Goal: Task Accomplishment & Management: Manage account settings

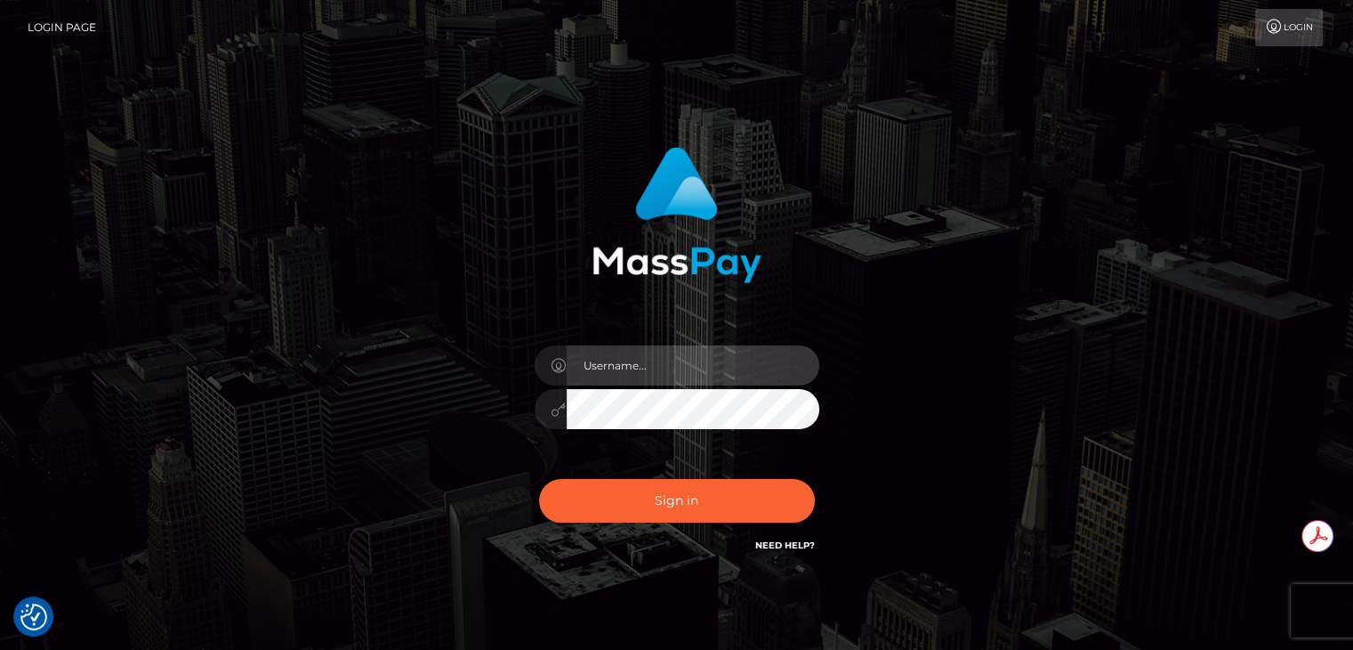
click at [669, 367] on input "text" at bounding box center [693, 365] width 253 height 40
type input "[PERSON_NAME].genetic"
click at [562, 410] on icon at bounding box center [559, 409] width 15 height 14
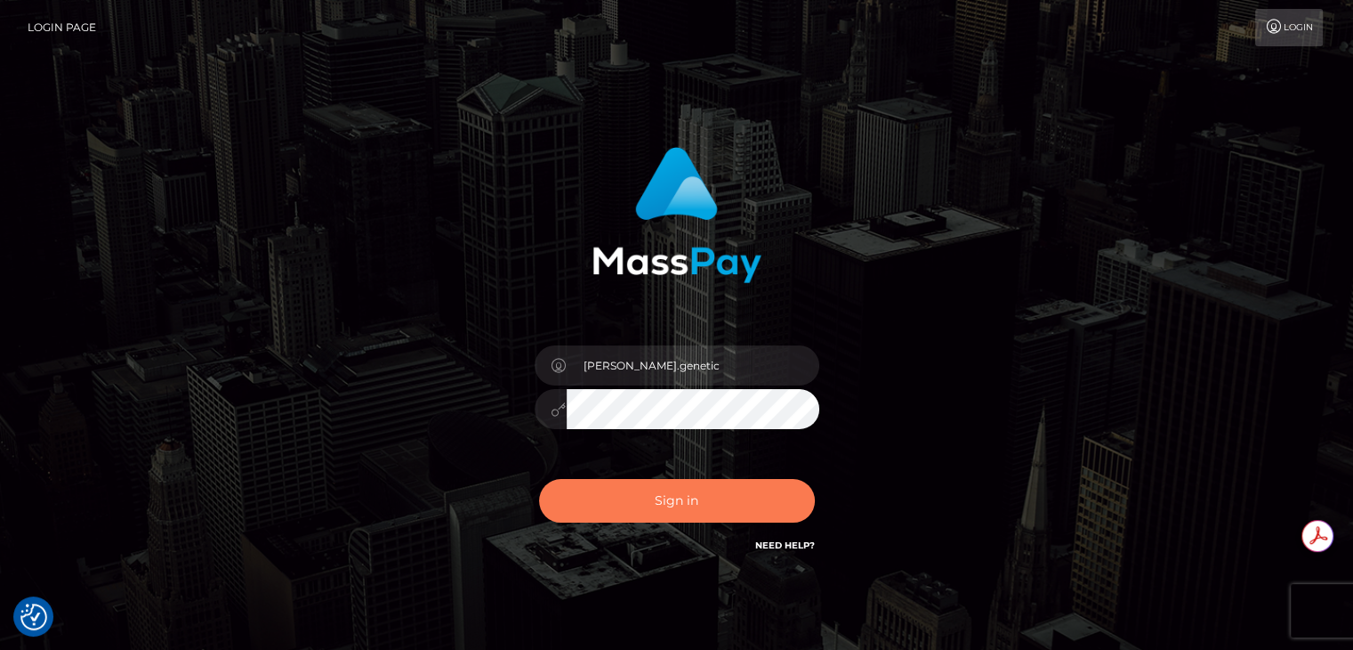
click at [618, 495] on button "Sign in" at bounding box center [677, 501] width 276 height 44
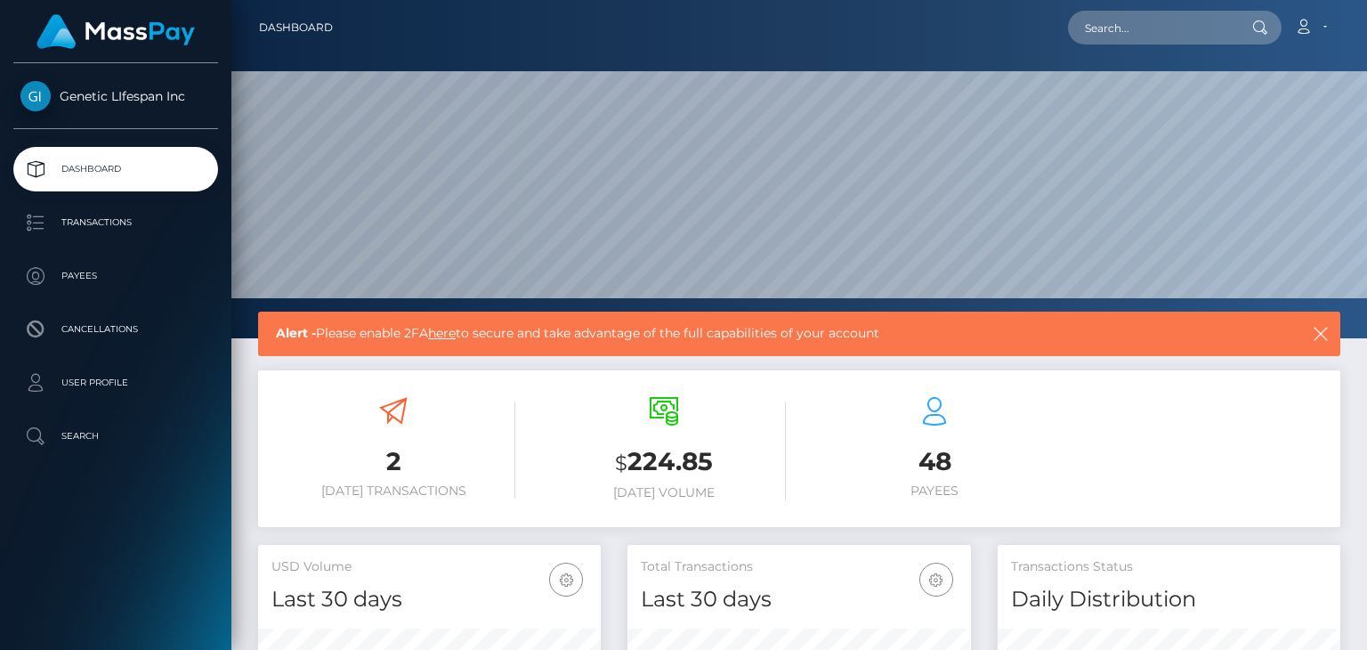
scroll to position [315, 342]
click at [1324, 25] on link "Account" at bounding box center [1310, 27] width 52 height 37
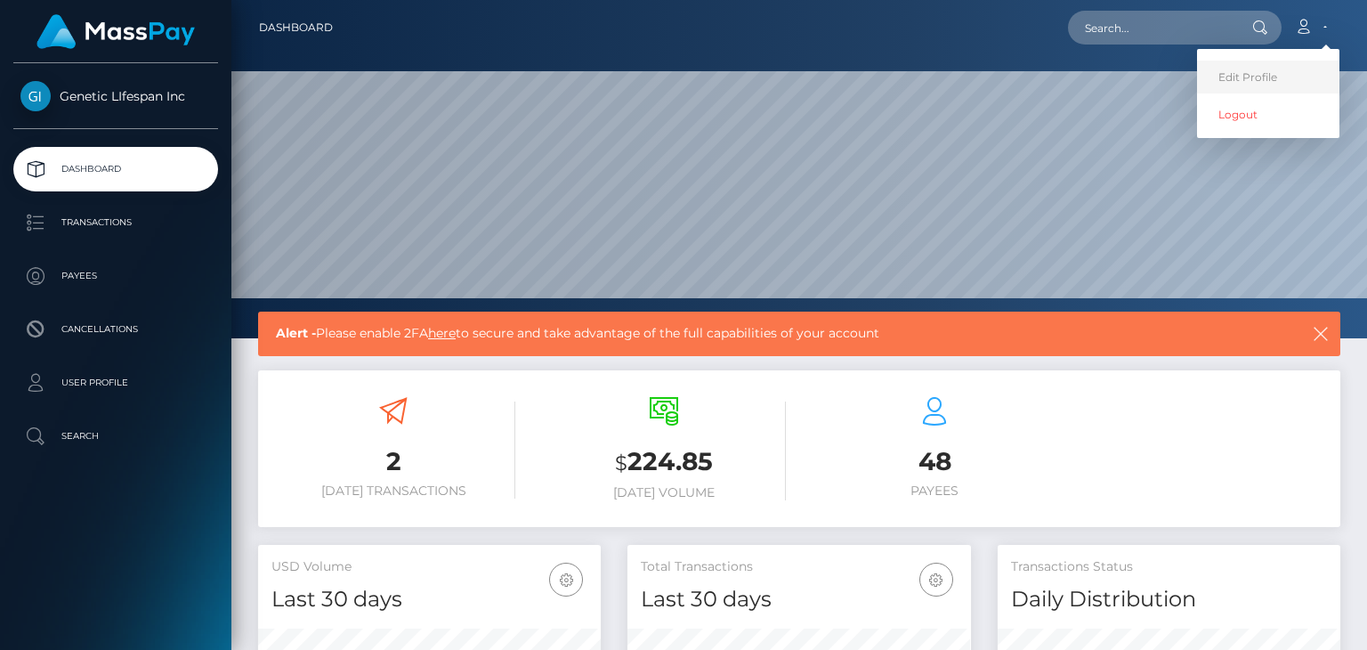
click at [1273, 74] on link "Edit Profile" at bounding box center [1268, 77] width 142 height 33
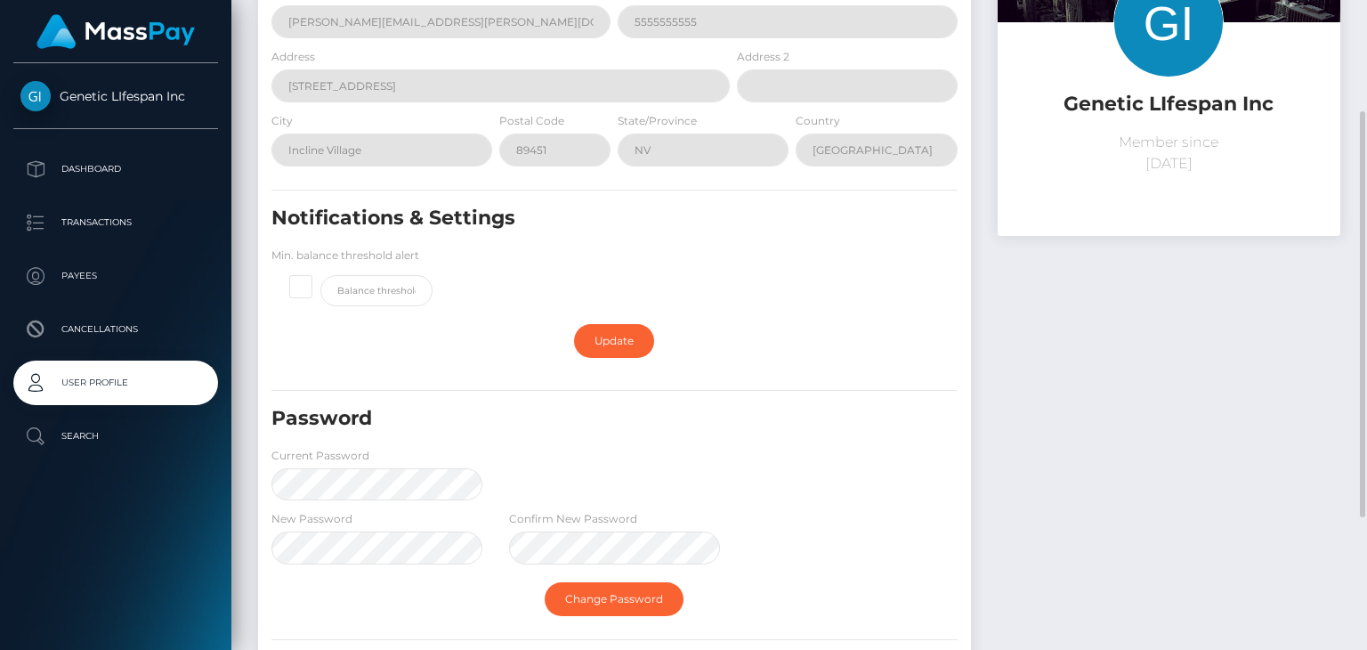
scroll to position [267, 0]
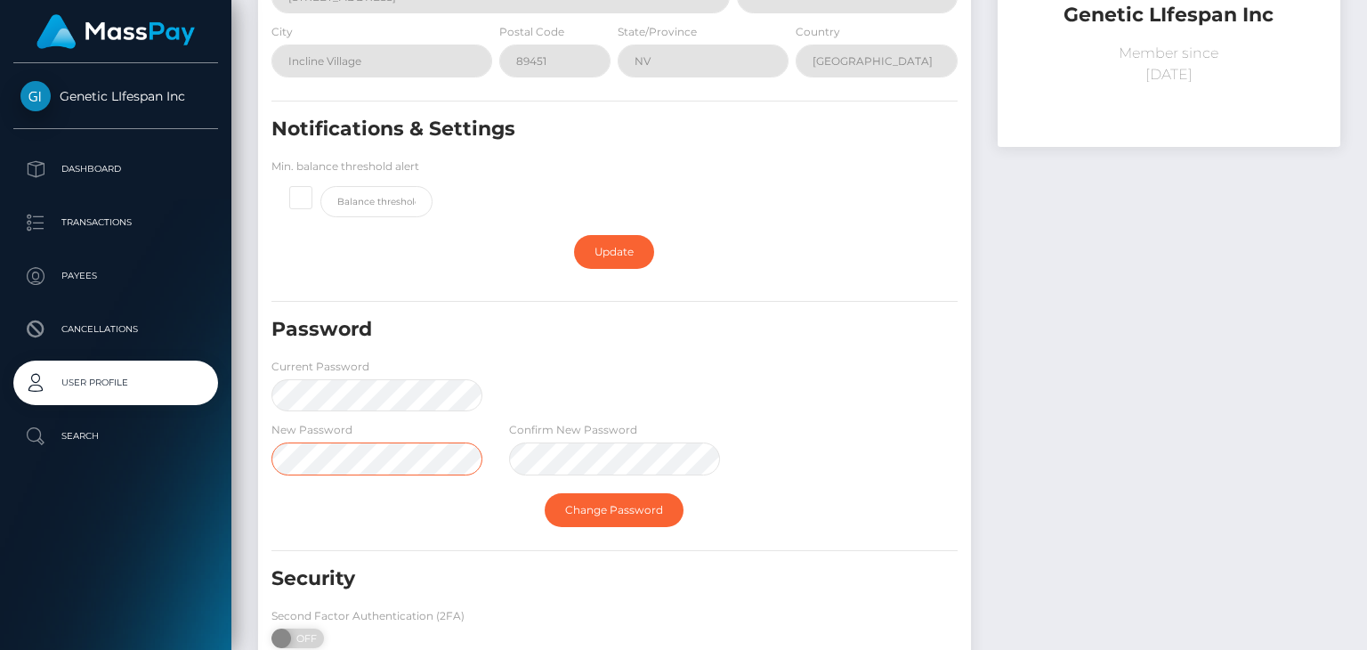
click at [66, 388] on div "Genetic LIfespan Inc Dashboard Transactions Payees Cancellations User Profile" at bounding box center [683, 325] width 1367 height 650
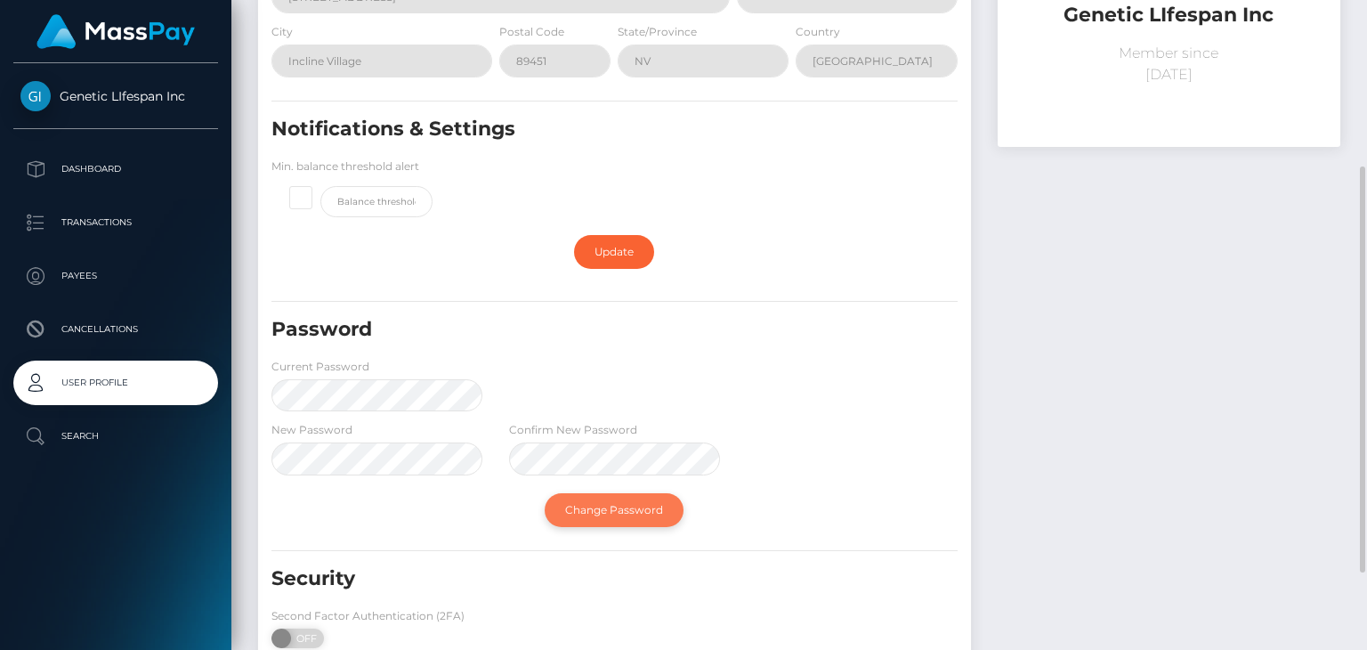
click at [580, 510] on link "Change Password" at bounding box center [614, 510] width 139 height 34
click at [615, 506] on link "Change Password" at bounding box center [614, 510] width 139 height 34
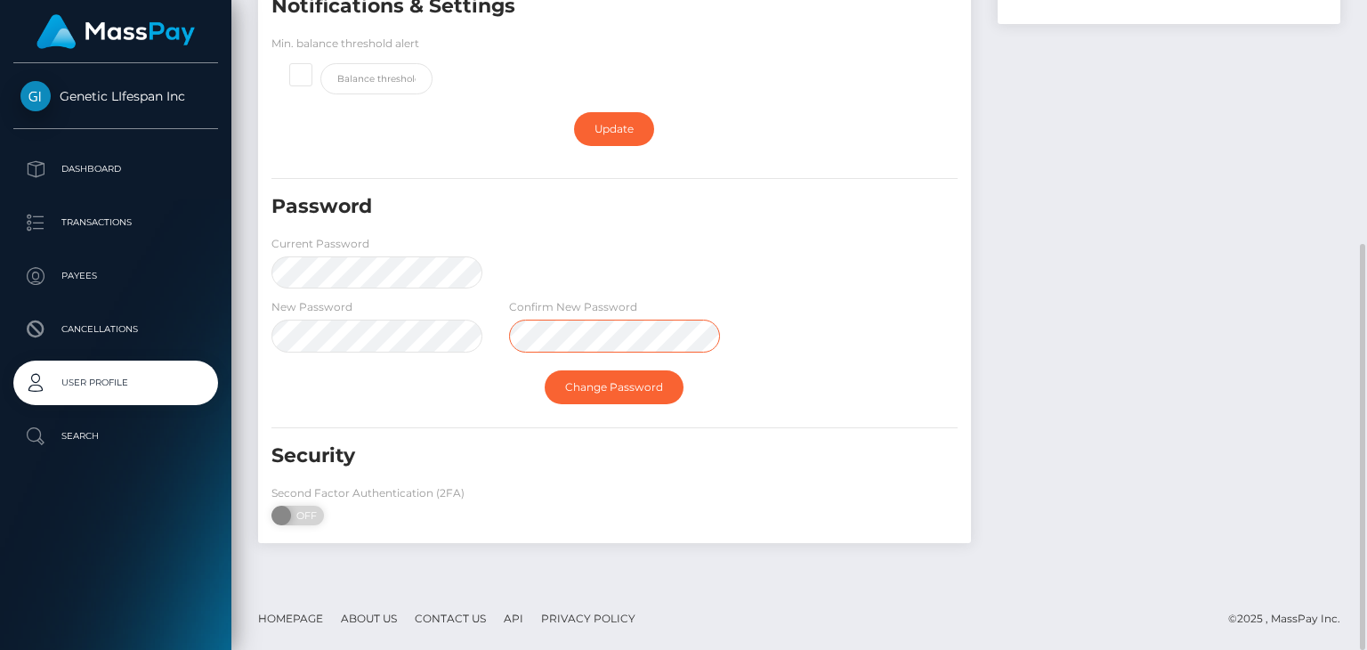
click at [284, 333] on div "New Password Confirm New Password" at bounding box center [614, 329] width 713 height 64
click at [26, 367] on div "Genetic LIfespan Inc Dashboard Transactions Payees Cancellations User Profile" at bounding box center [683, 325] width 1367 height 650
click at [594, 395] on link "Change Password" at bounding box center [614, 387] width 139 height 34
click at [616, 382] on link "Change Password" at bounding box center [614, 387] width 139 height 34
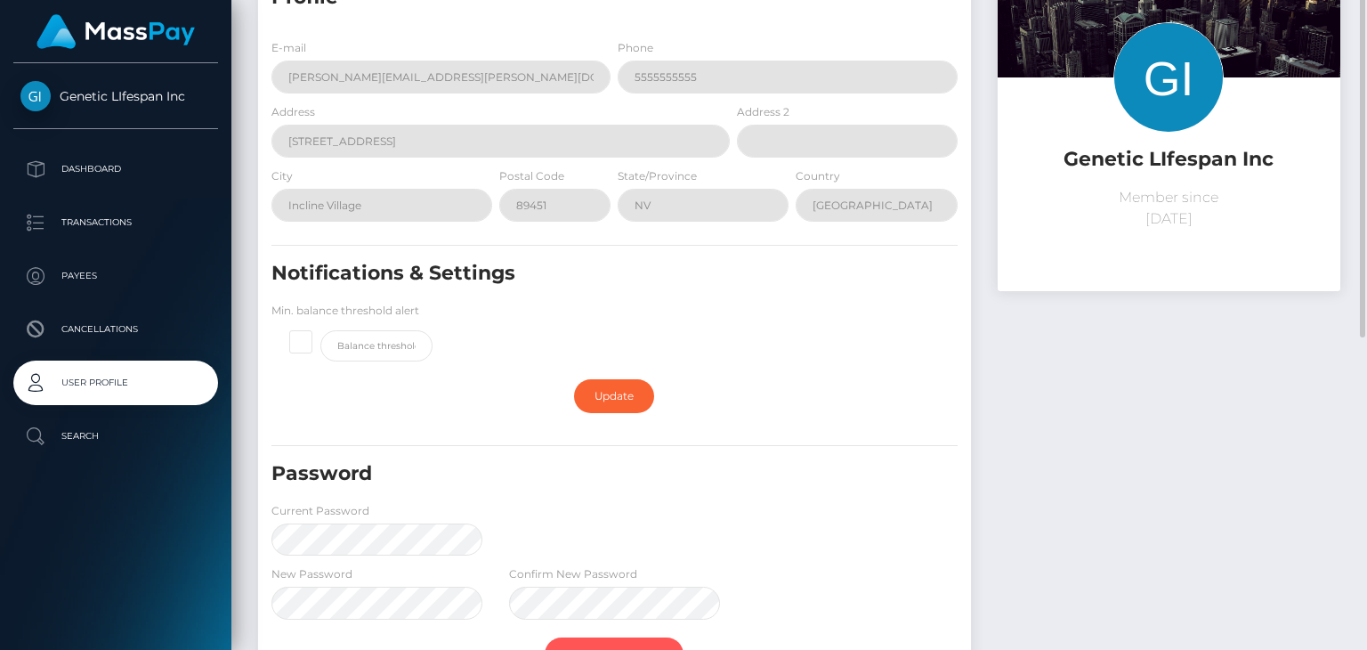
scroll to position [0, 0]
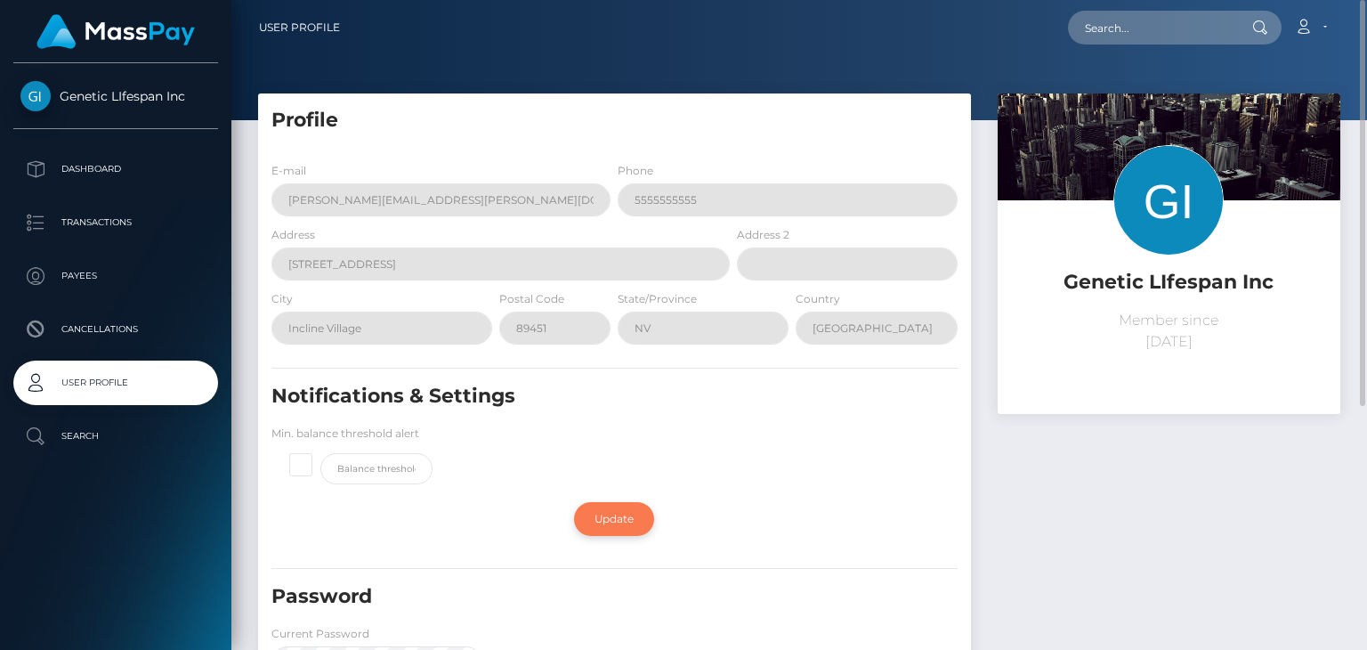
click at [624, 520] on link "Update" at bounding box center [614, 519] width 80 height 34
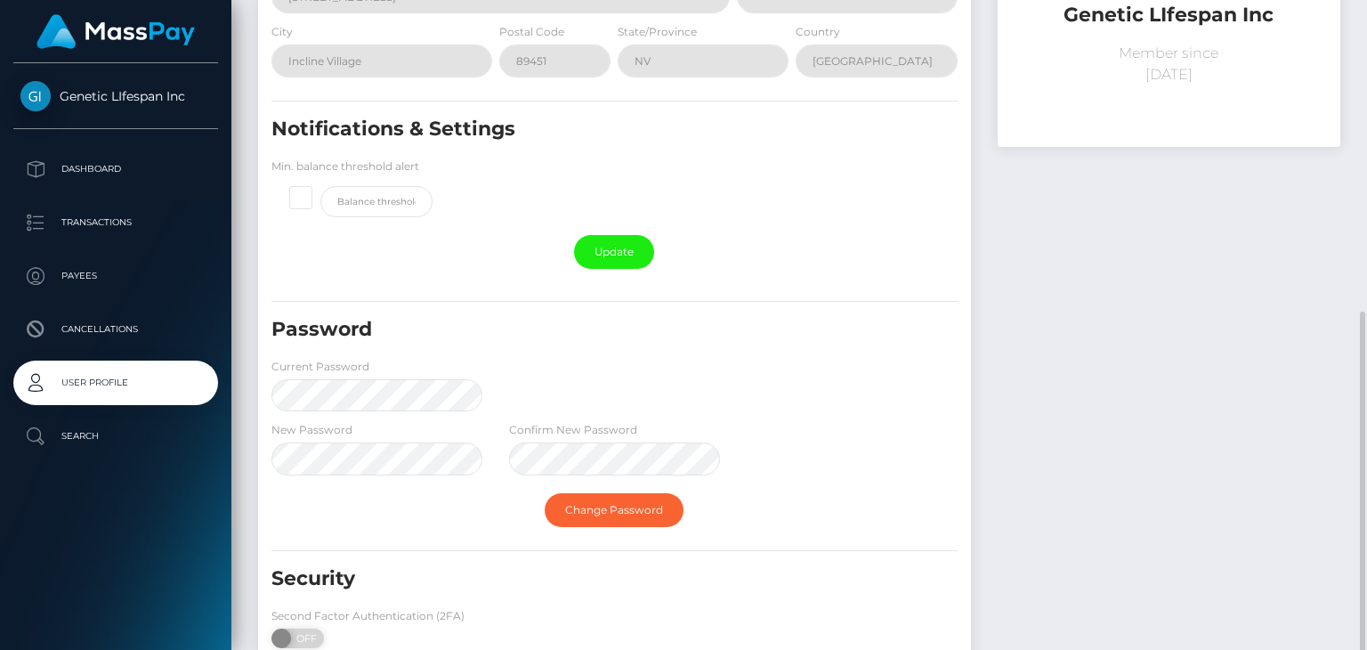
scroll to position [356, 0]
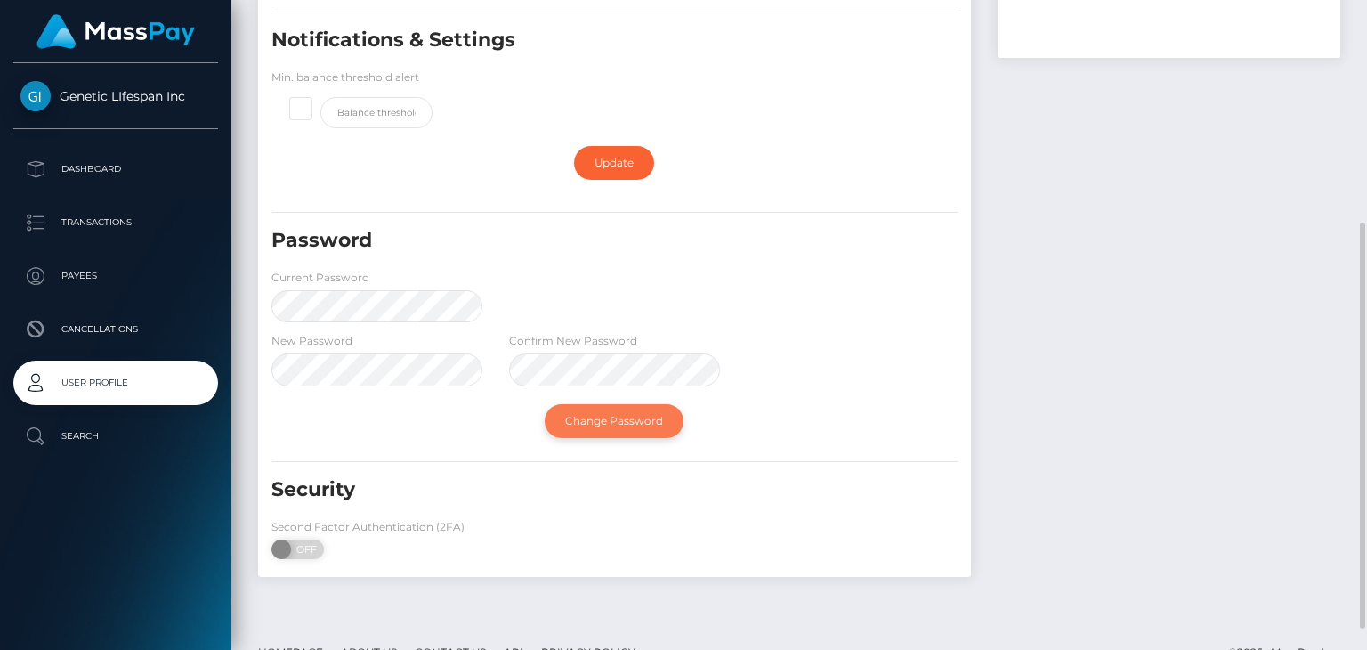
click at [619, 420] on link "Change Password" at bounding box center [614, 421] width 139 height 34
click at [634, 432] on link "Change Password" at bounding box center [614, 421] width 139 height 34
click at [118, 383] on p "User Profile" at bounding box center [115, 382] width 190 height 27
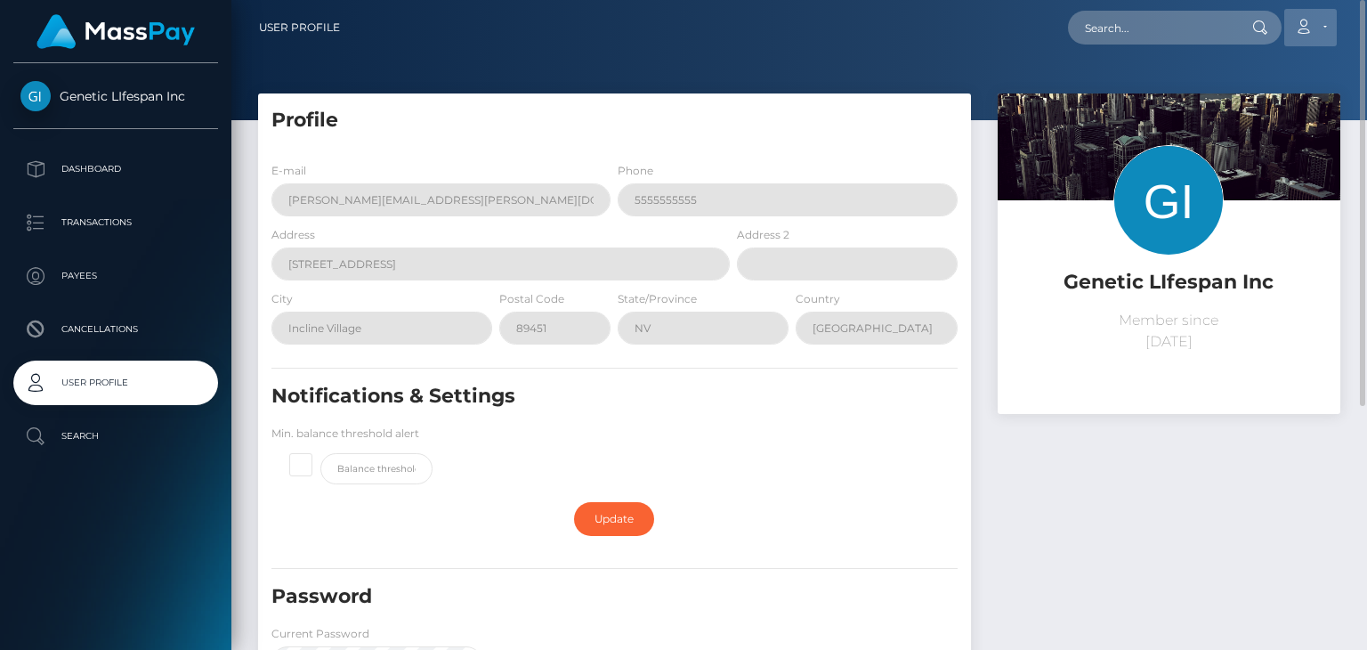
click at [1321, 20] on link "Account" at bounding box center [1310, 27] width 52 height 37
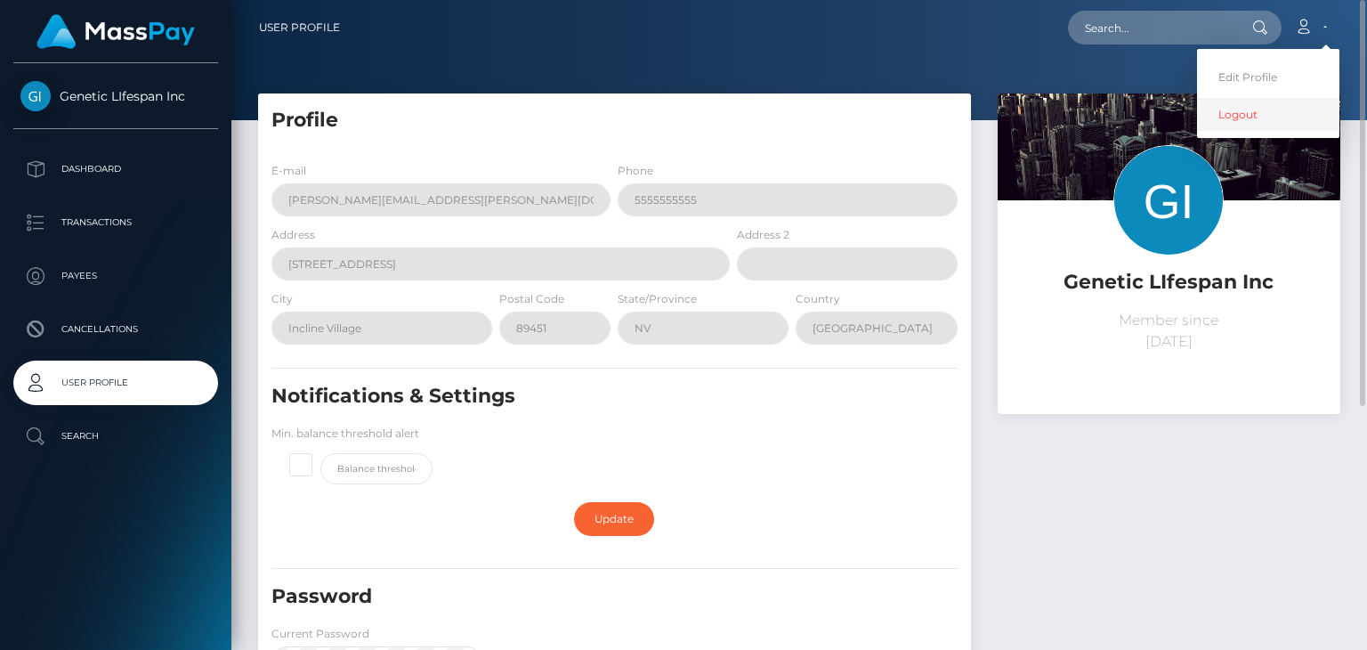
click at [1250, 114] on link "Logout" at bounding box center [1268, 114] width 142 height 33
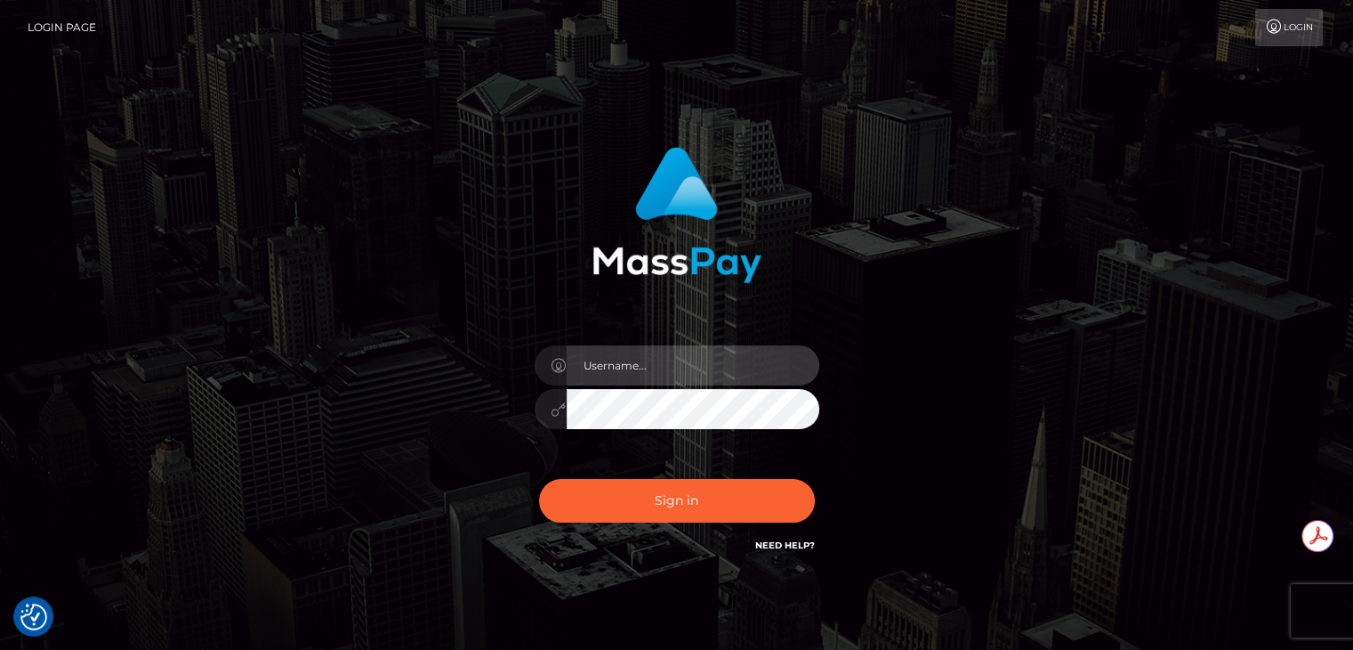
click at [727, 353] on input "text" at bounding box center [693, 365] width 253 height 40
type input "[PERSON_NAME].genetic"
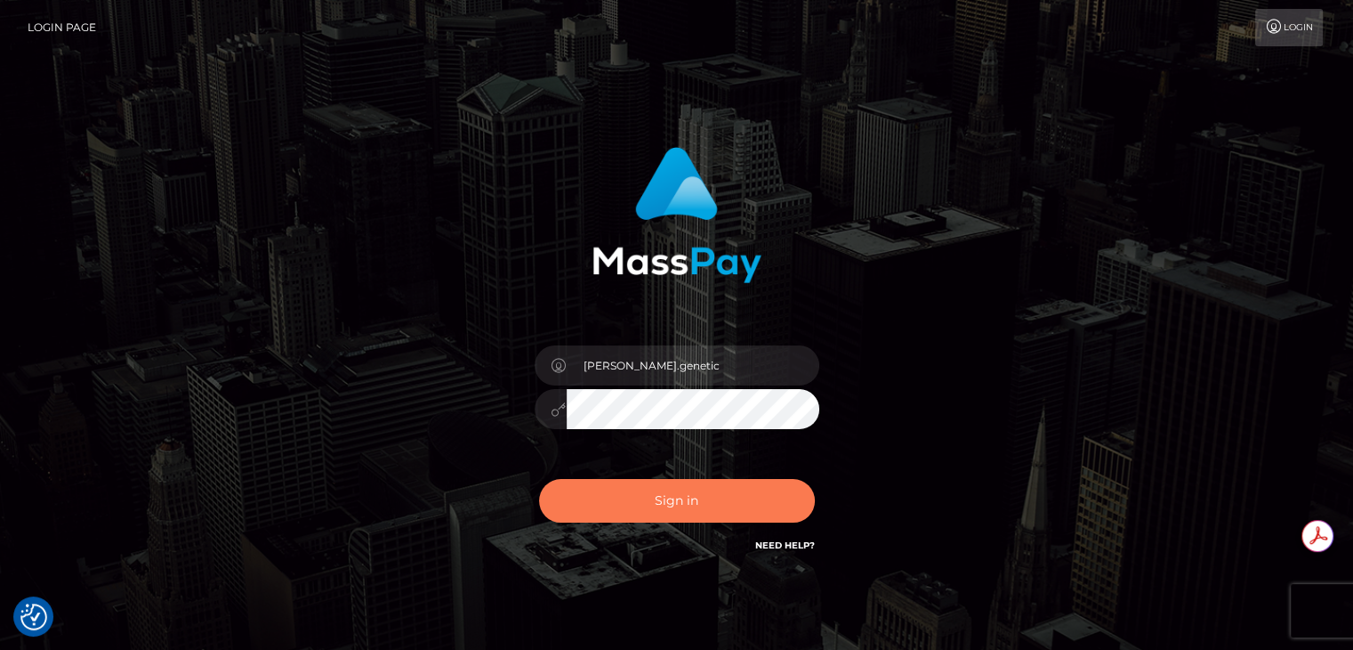
click at [712, 505] on button "Sign in" at bounding box center [677, 501] width 276 height 44
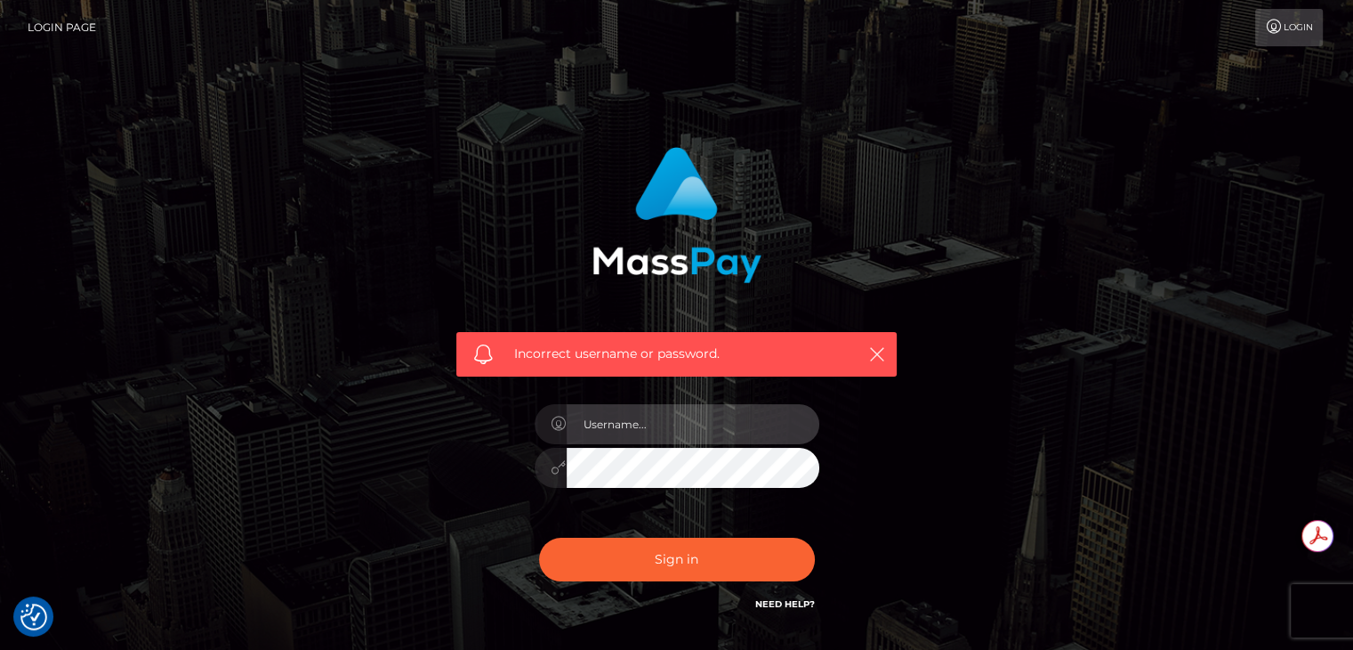
drag, startPoint x: 656, startPoint y: 436, endPoint x: 666, endPoint y: 428, distance: 12.6
click at [659, 432] on input "text" at bounding box center [693, 424] width 253 height 40
type input "Brandy.genetic"
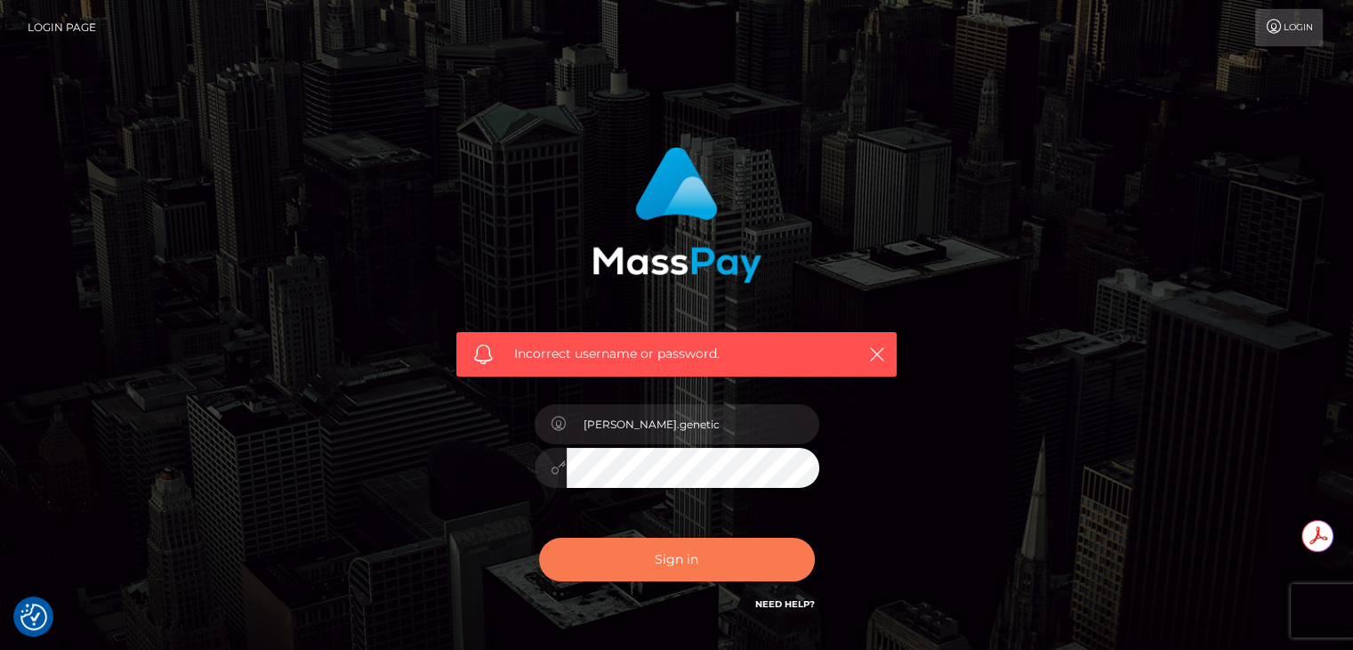
click at [680, 560] on button "Sign in" at bounding box center [677, 559] width 276 height 44
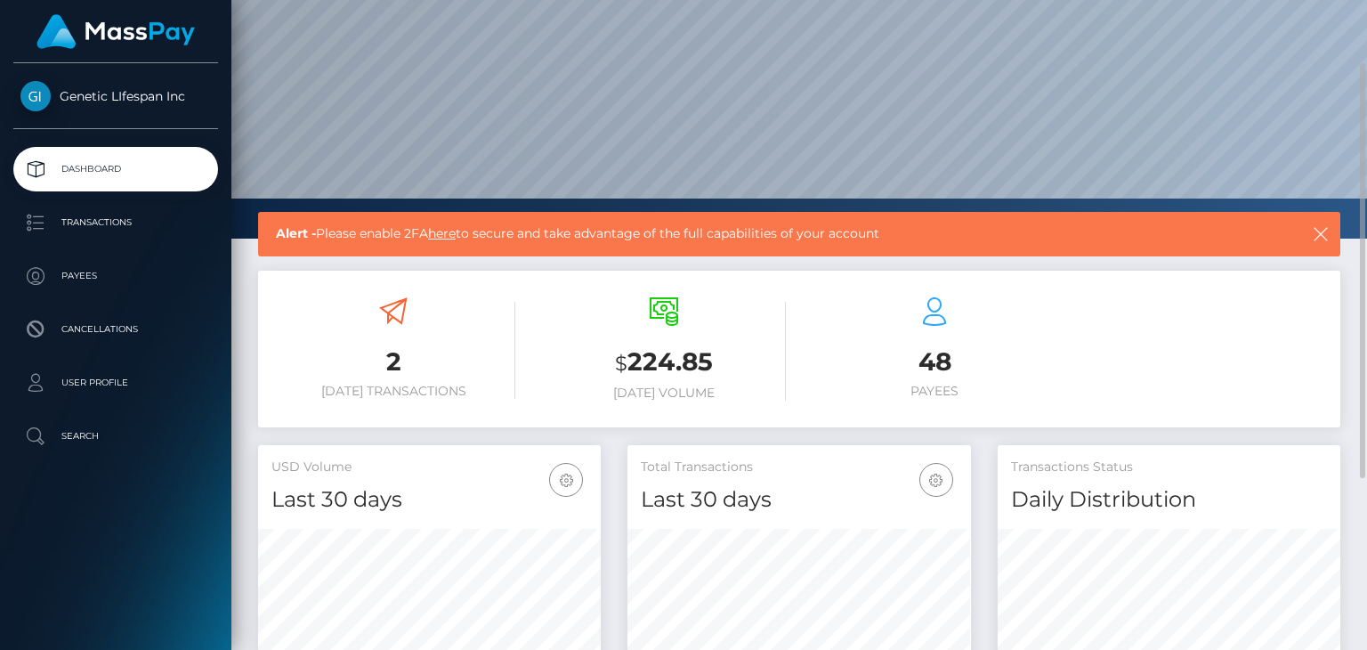
scroll to position [11, 0]
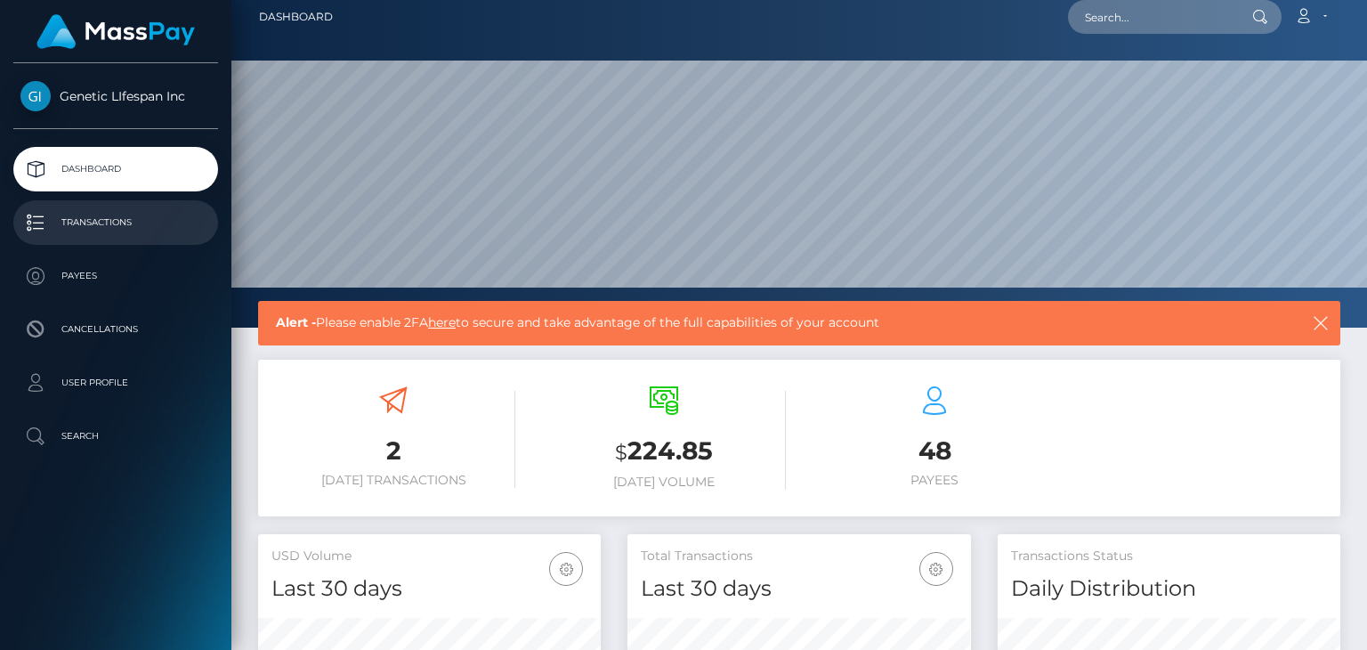
click at [97, 214] on p "Transactions" at bounding box center [115, 222] width 190 height 27
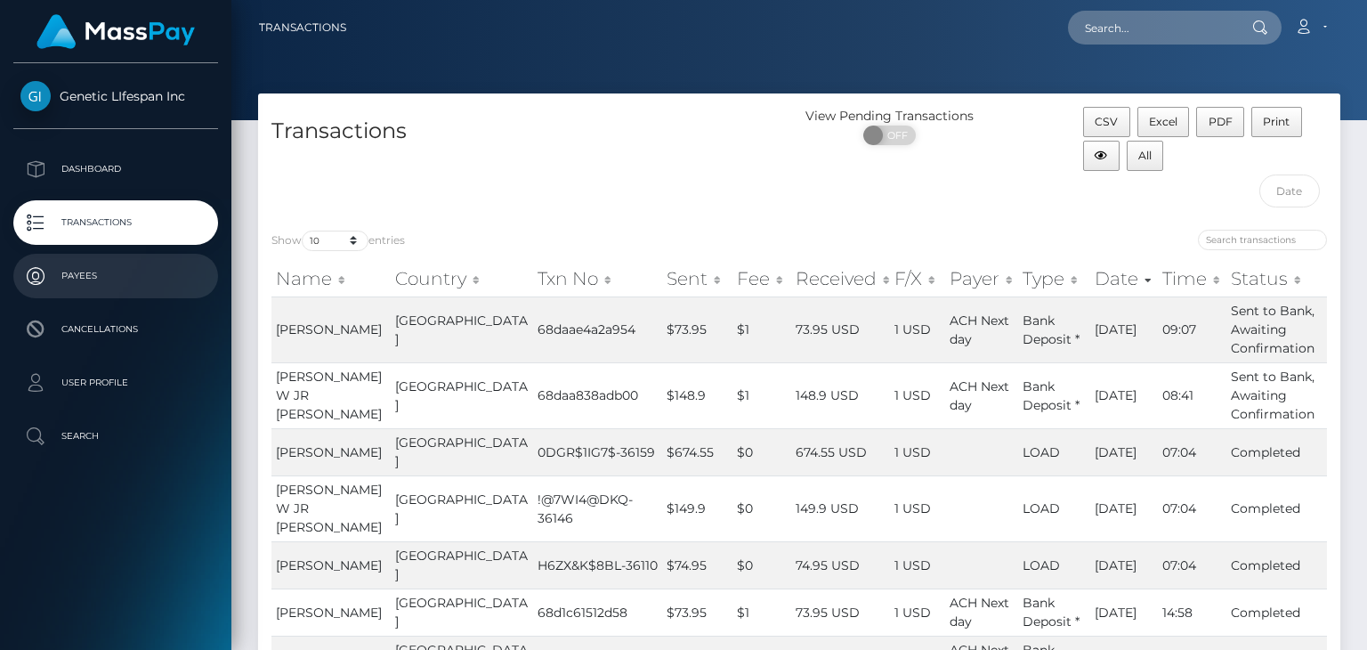
click at [77, 275] on p "Payees" at bounding box center [115, 275] width 190 height 27
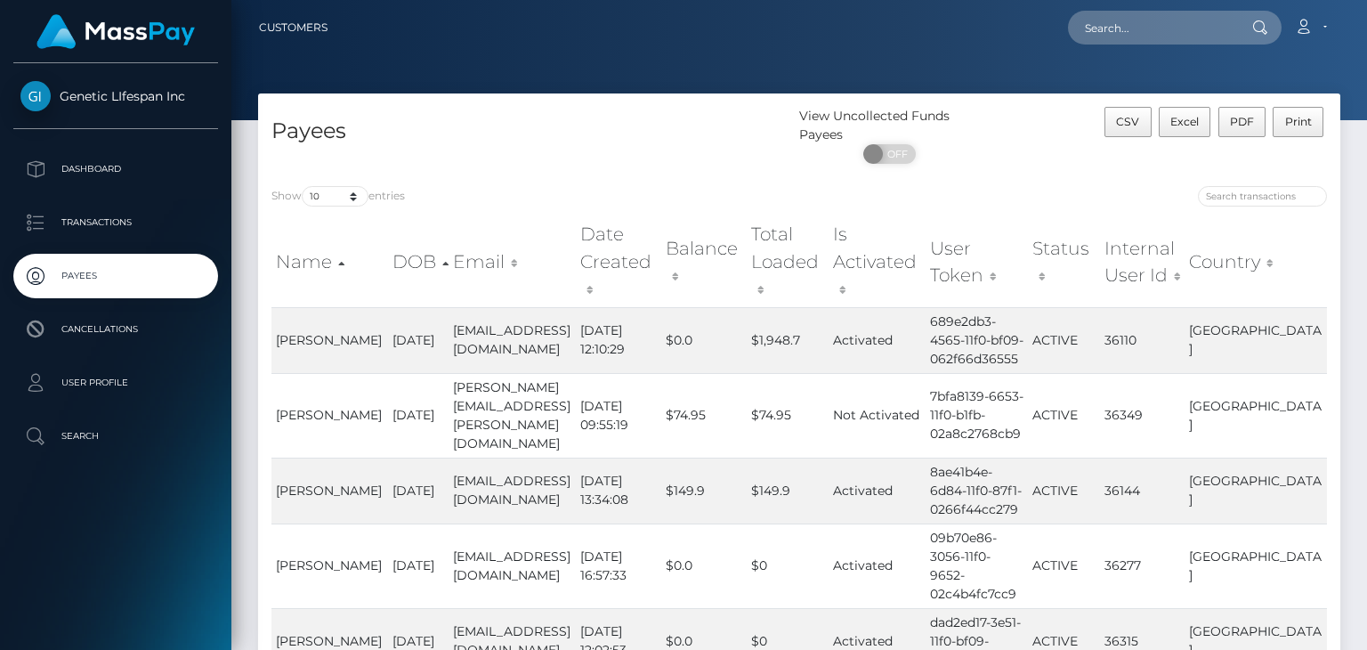
click at [93, 304] on ul "Dashboard Transactions Payees Cancellations User Profile Search" at bounding box center [115, 302] width 231 height 311
click at [71, 174] on p "Dashboard" at bounding box center [115, 169] width 190 height 27
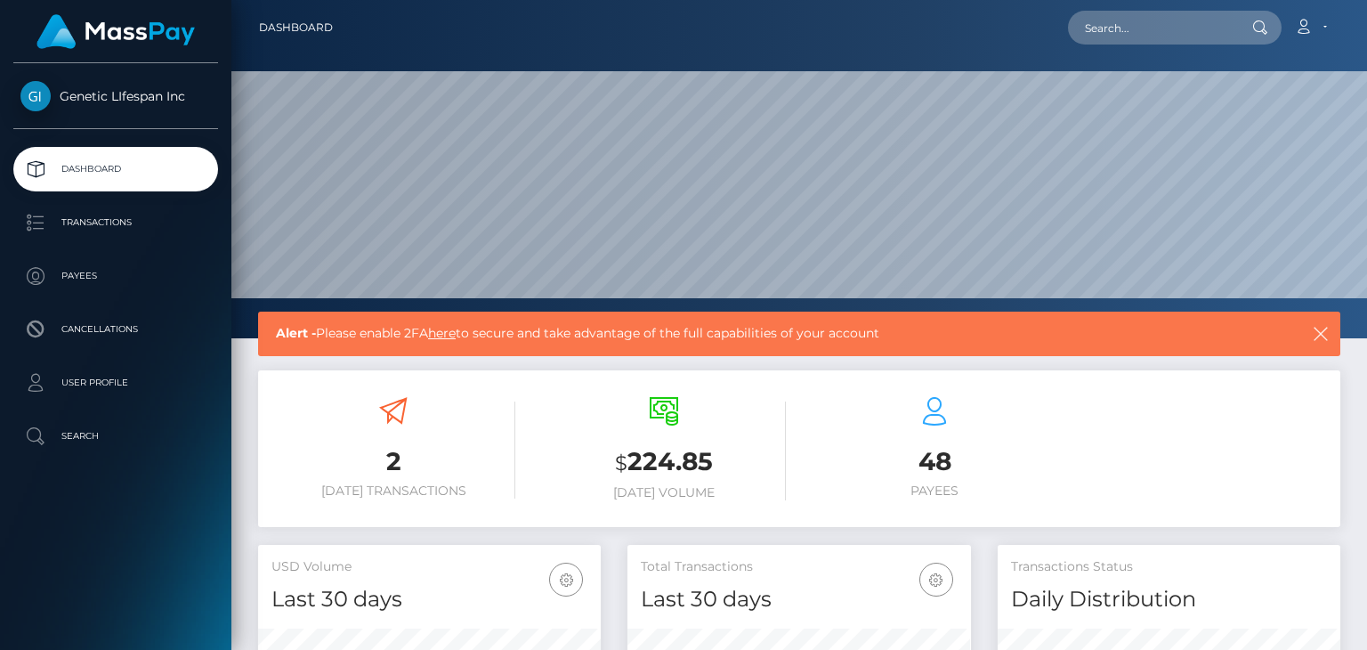
scroll to position [315, 342]
click at [33, 226] on p "Transactions" at bounding box center [115, 222] width 190 height 27
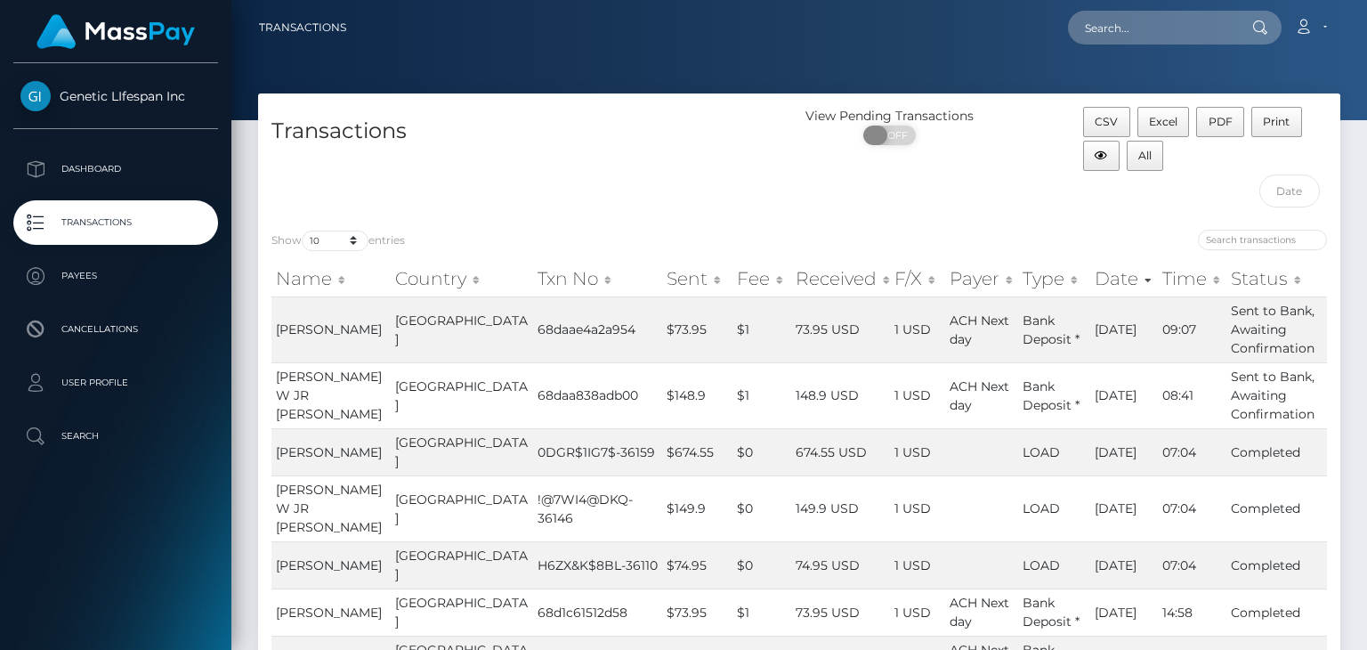
click at [900, 139] on span "OFF" at bounding box center [895, 135] width 44 height 20
click at [868, 139] on span "ON" at bounding box center [883, 135] width 44 height 20
checkbox input "false"
click at [102, 37] on img at bounding box center [115, 31] width 158 height 35
click at [93, 89] on span "Genetic LIfespan Inc" at bounding box center [115, 96] width 205 height 16
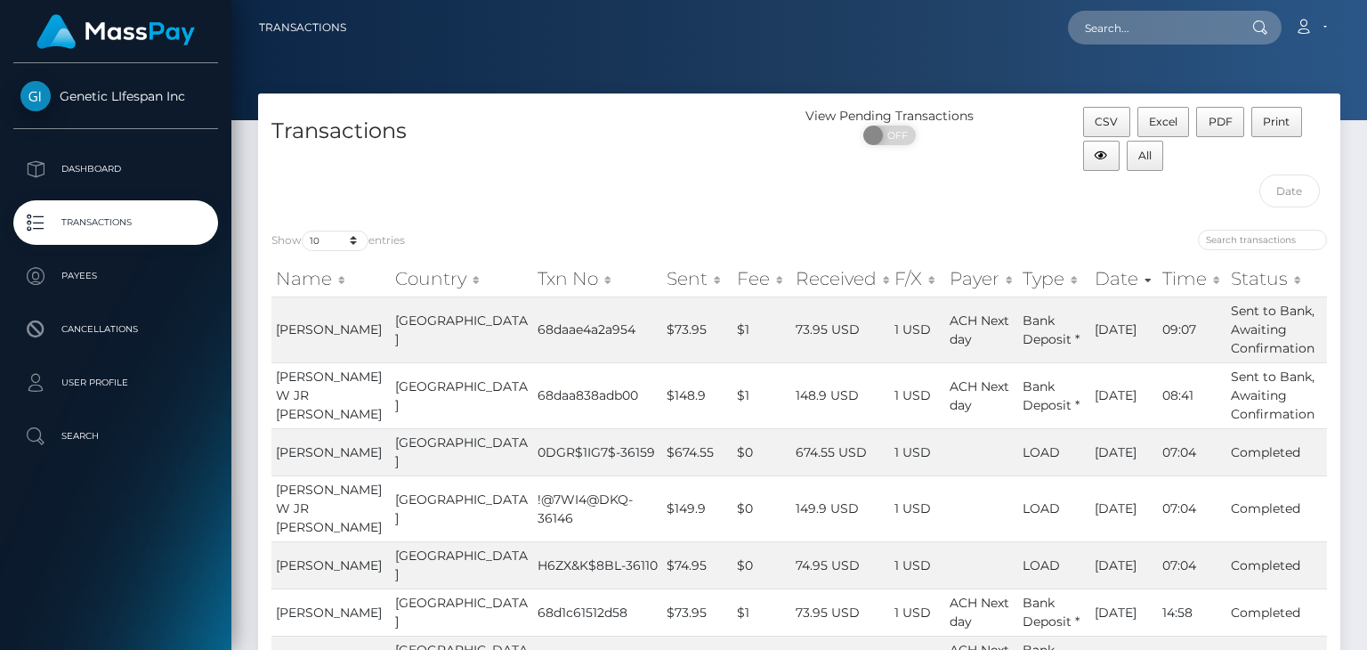
click at [30, 86] on img at bounding box center [35, 96] width 30 height 30
click at [31, 168] on p "Dashboard" at bounding box center [115, 169] width 190 height 27
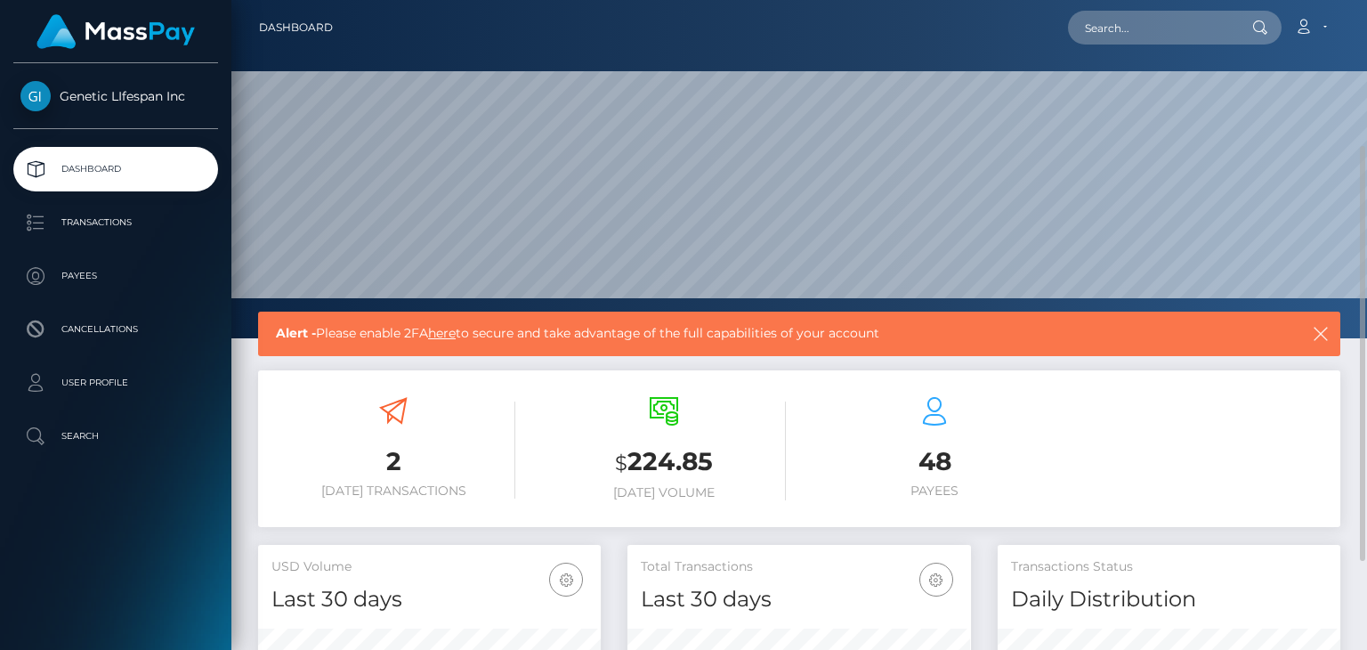
scroll to position [89, 0]
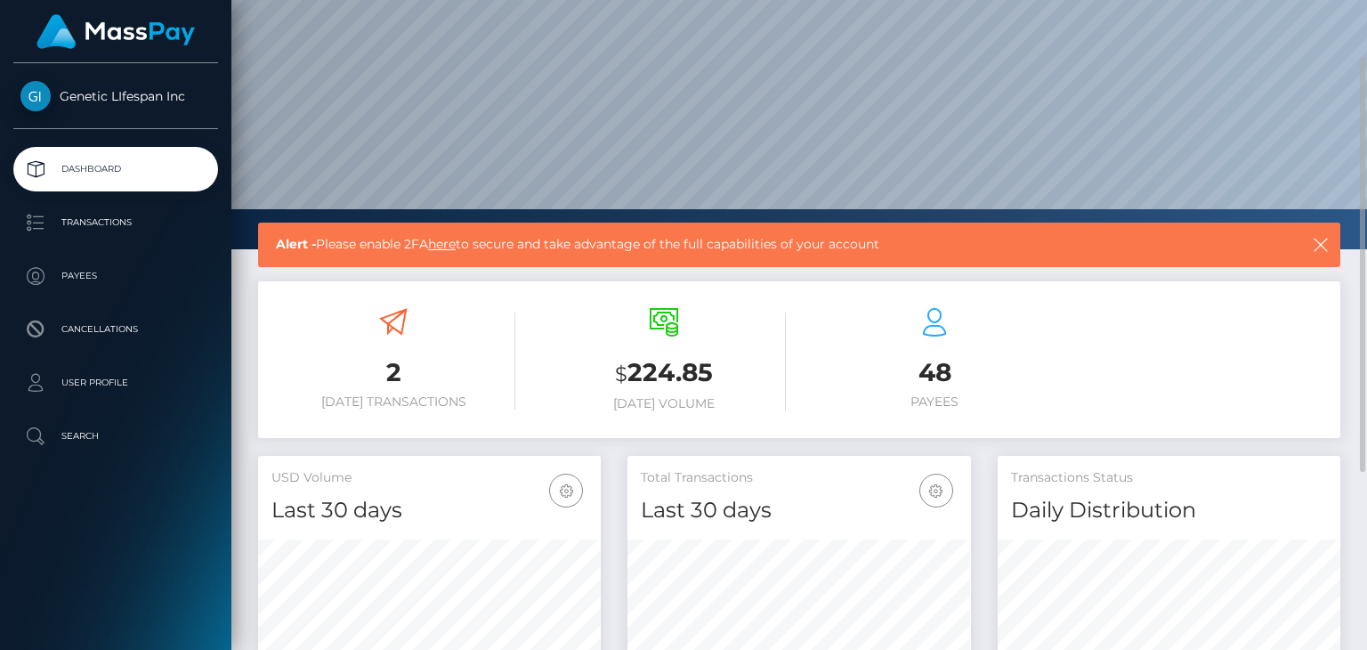
click at [437, 241] on link "here" at bounding box center [442, 244] width 28 height 16
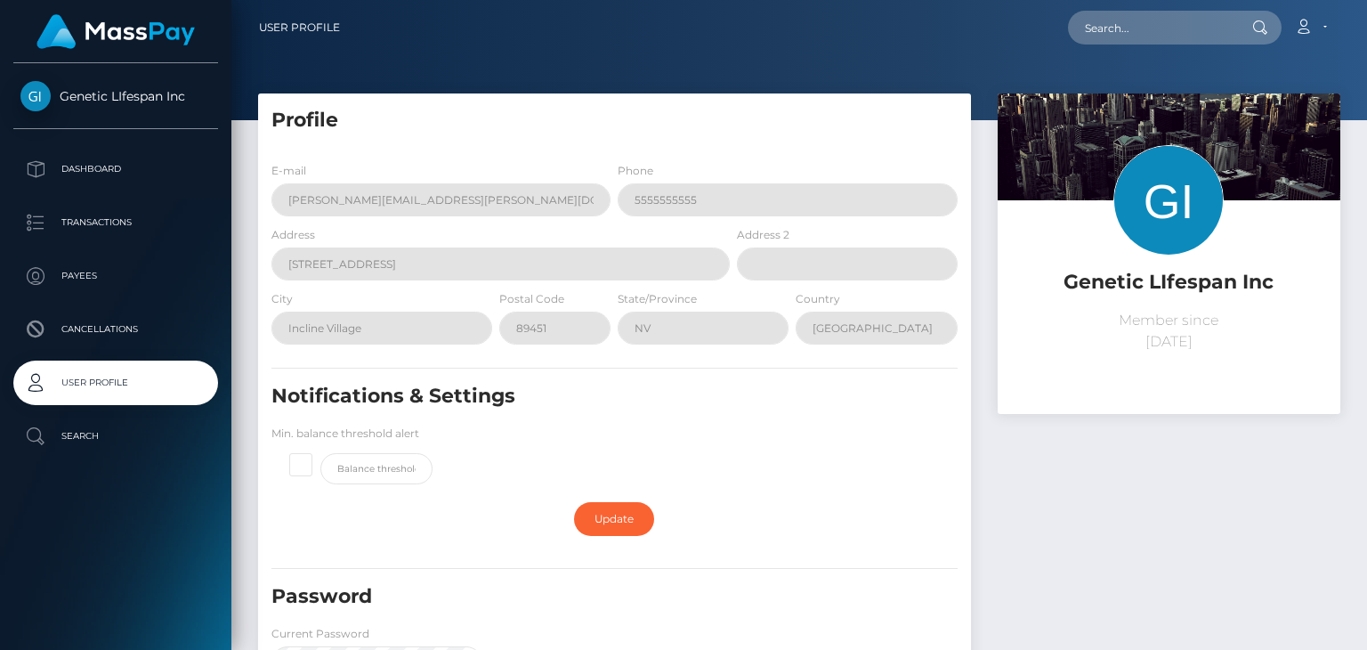
click at [623, 290] on div "State/Province [GEOGRAPHIC_DATA]" at bounding box center [703, 316] width 171 height 55
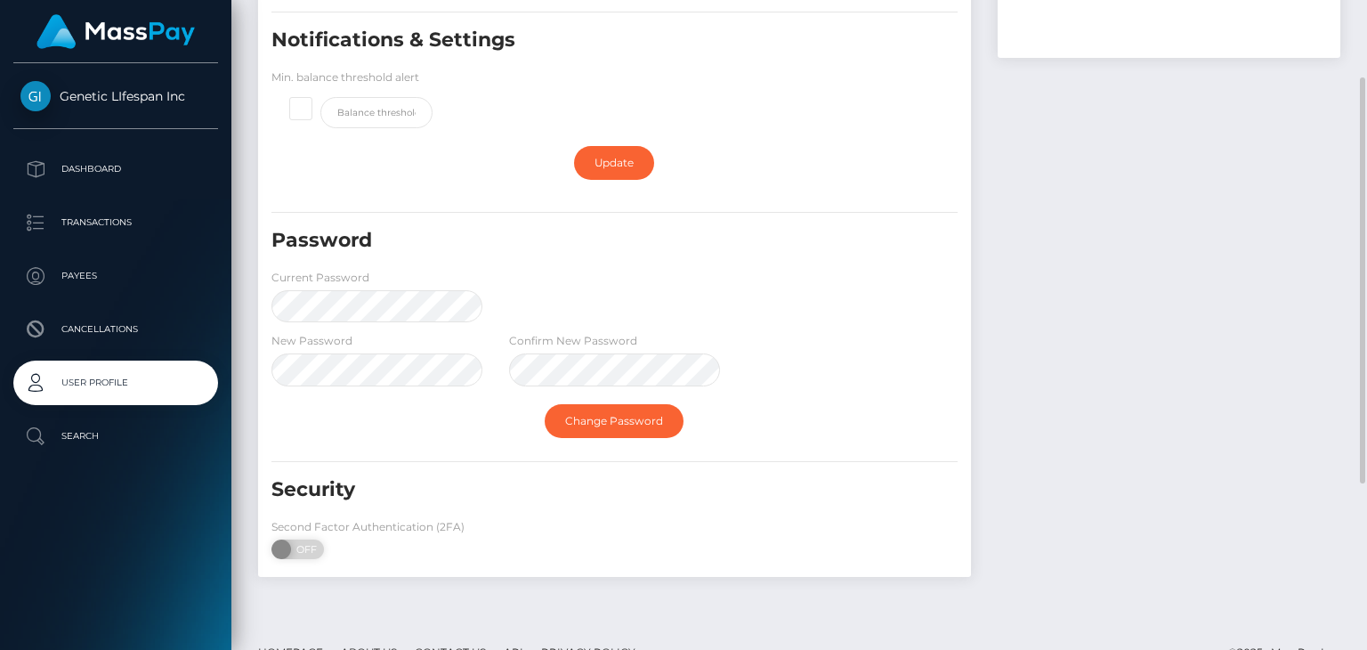
scroll to position [390, 0]
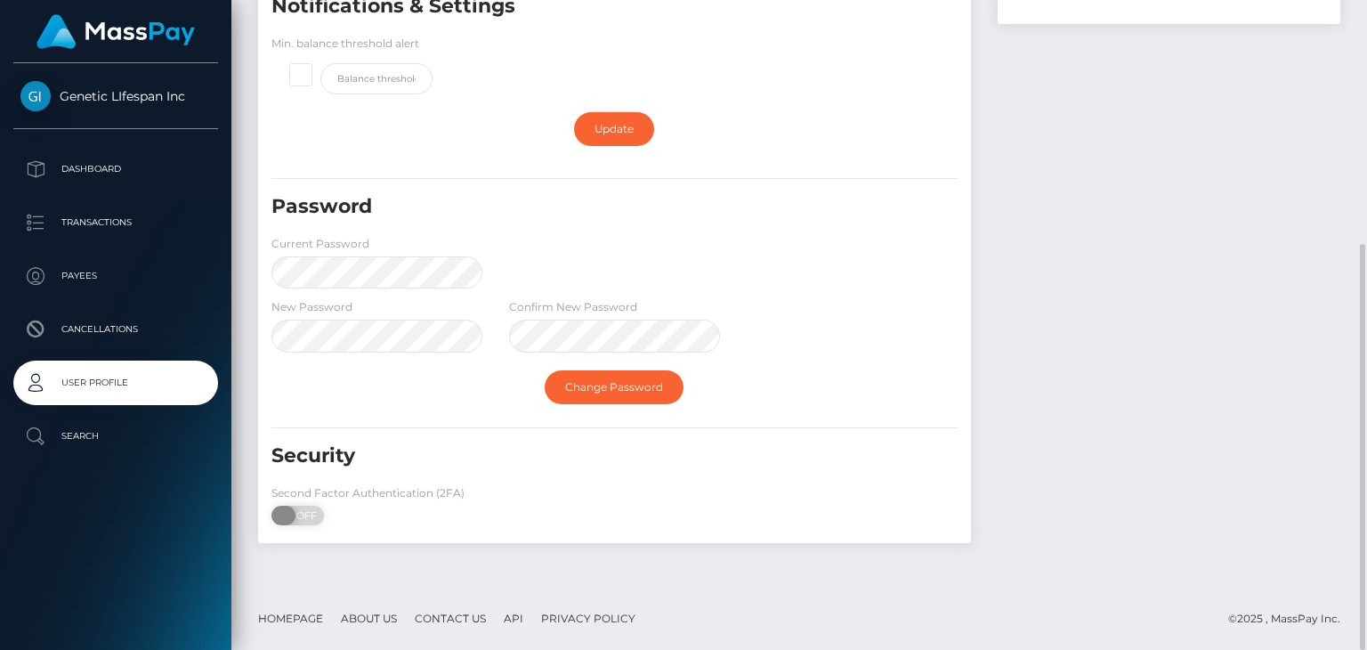
click at [306, 513] on span "OFF" at bounding box center [303, 515] width 44 height 20
checkbox input "true"
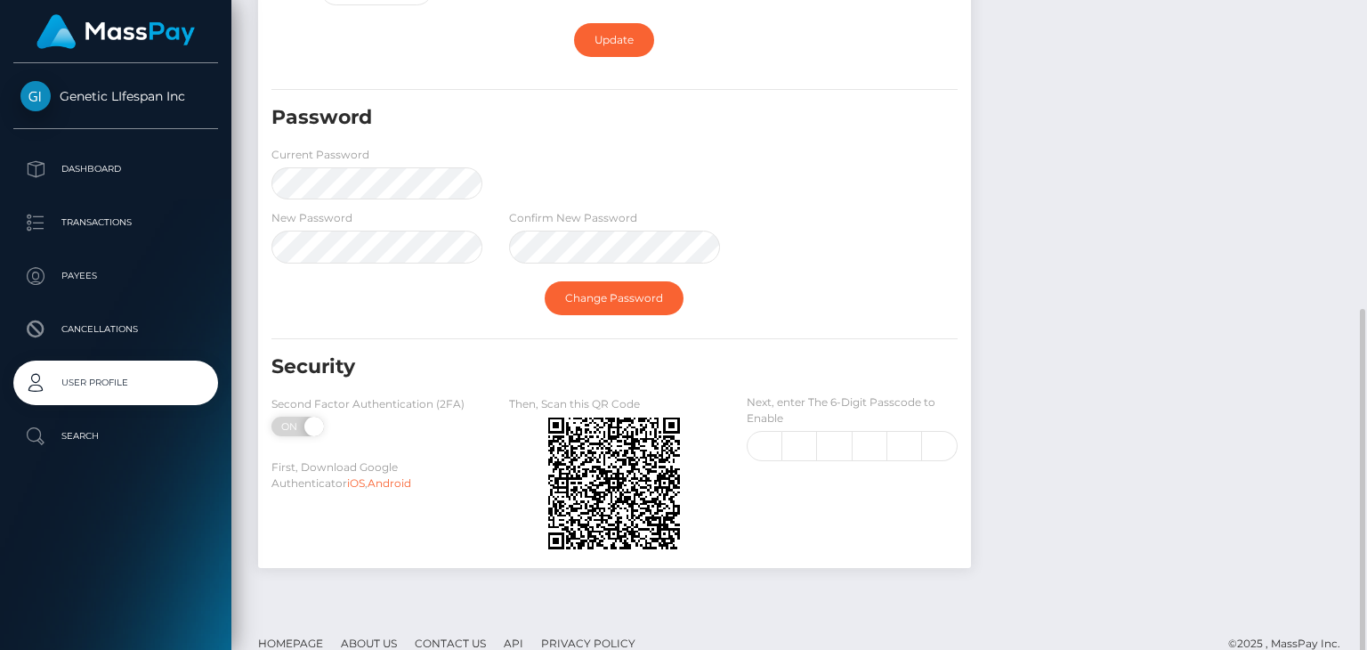
scroll to position [504, 0]
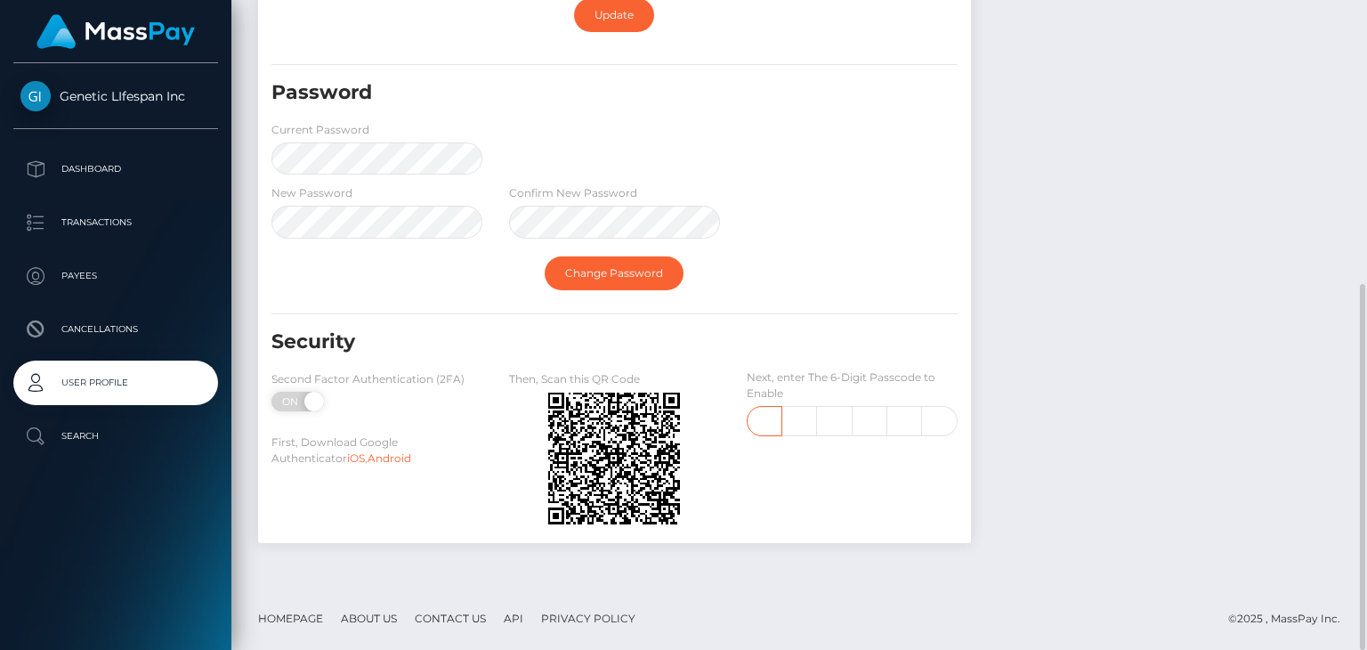
click at [770, 425] on input "text" at bounding box center [765, 421] width 36 height 30
type input "9"
type input "2"
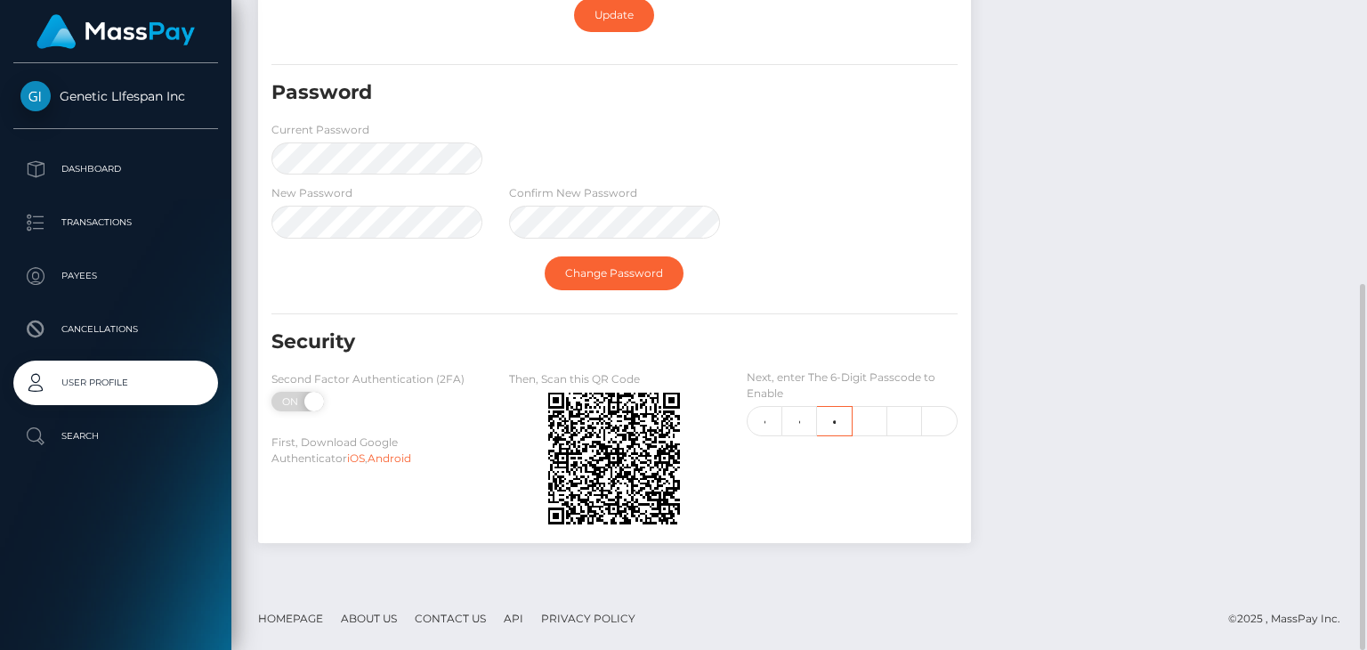
type input "8"
type input "4"
type input "0"
type input "6"
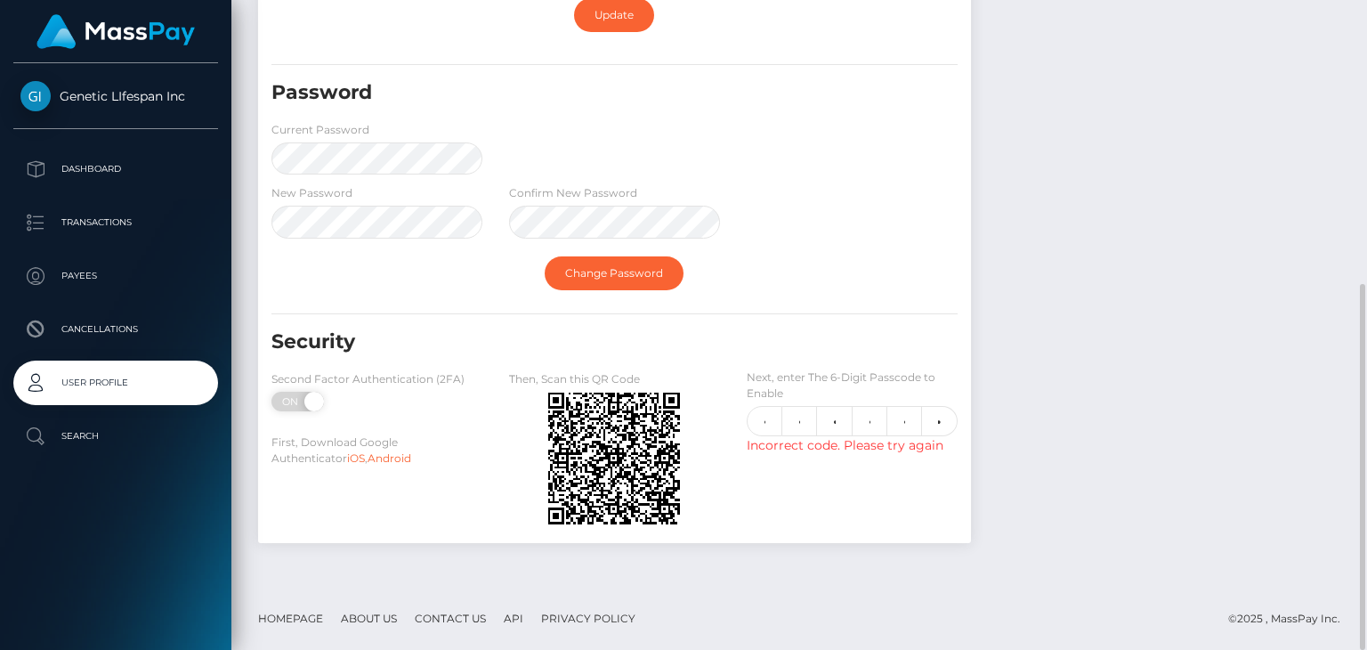
scroll to position [0, 0]
click at [763, 444] on div "Incorrect code. Please try again" at bounding box center [852, 445] width 211 height 19
type input "6"
type input "1"
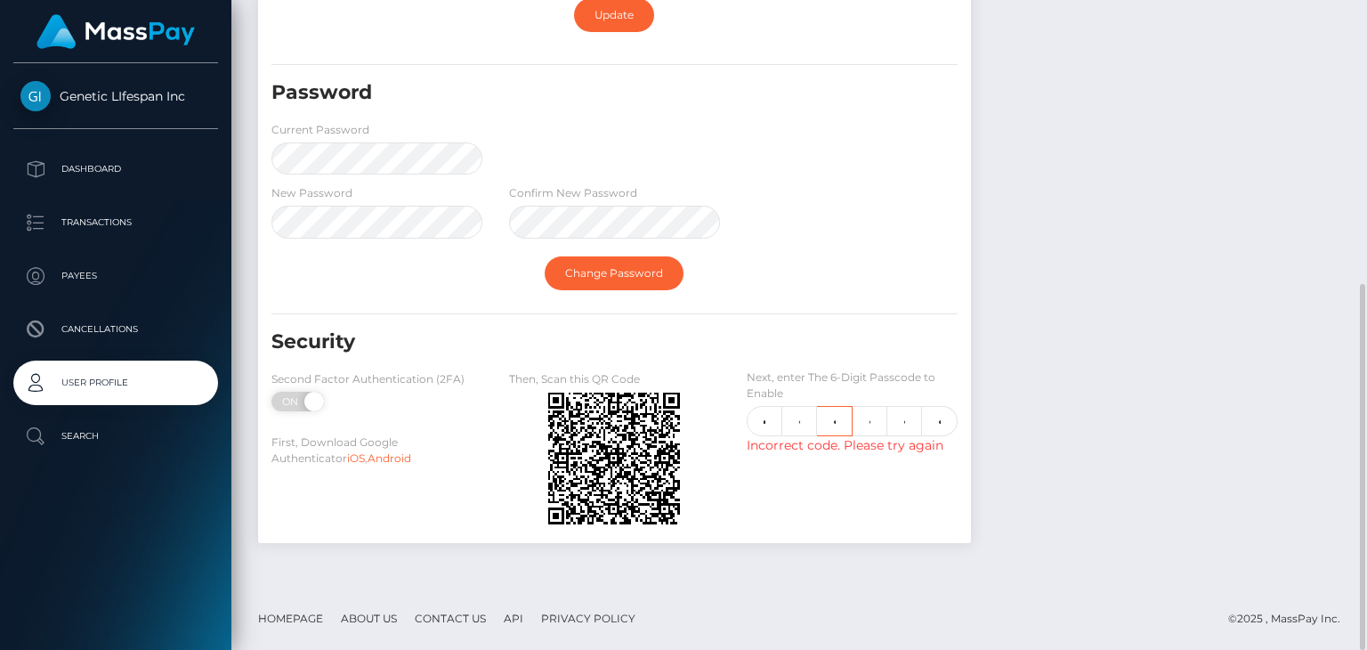
type input "5"
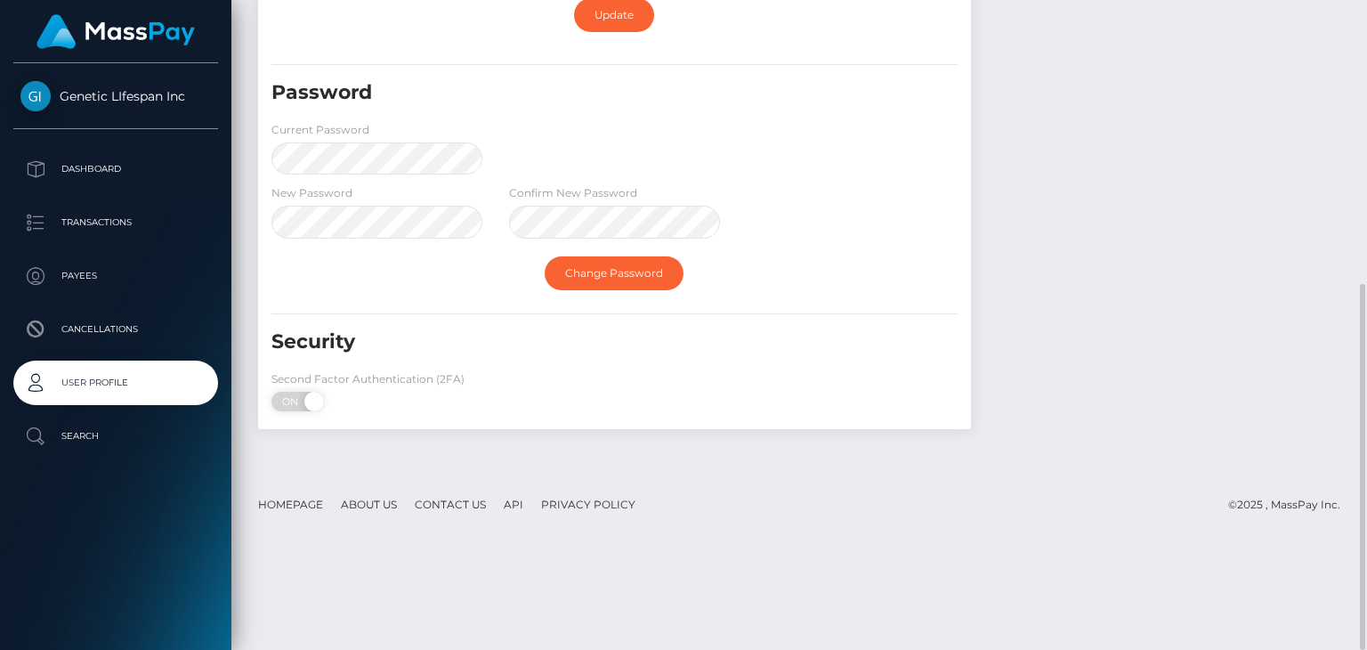
scroll to position [0, 0]
click at [290, 396] on span "ON" at bounding box center [292, 402] width 44 height 20
checkbox input "false"
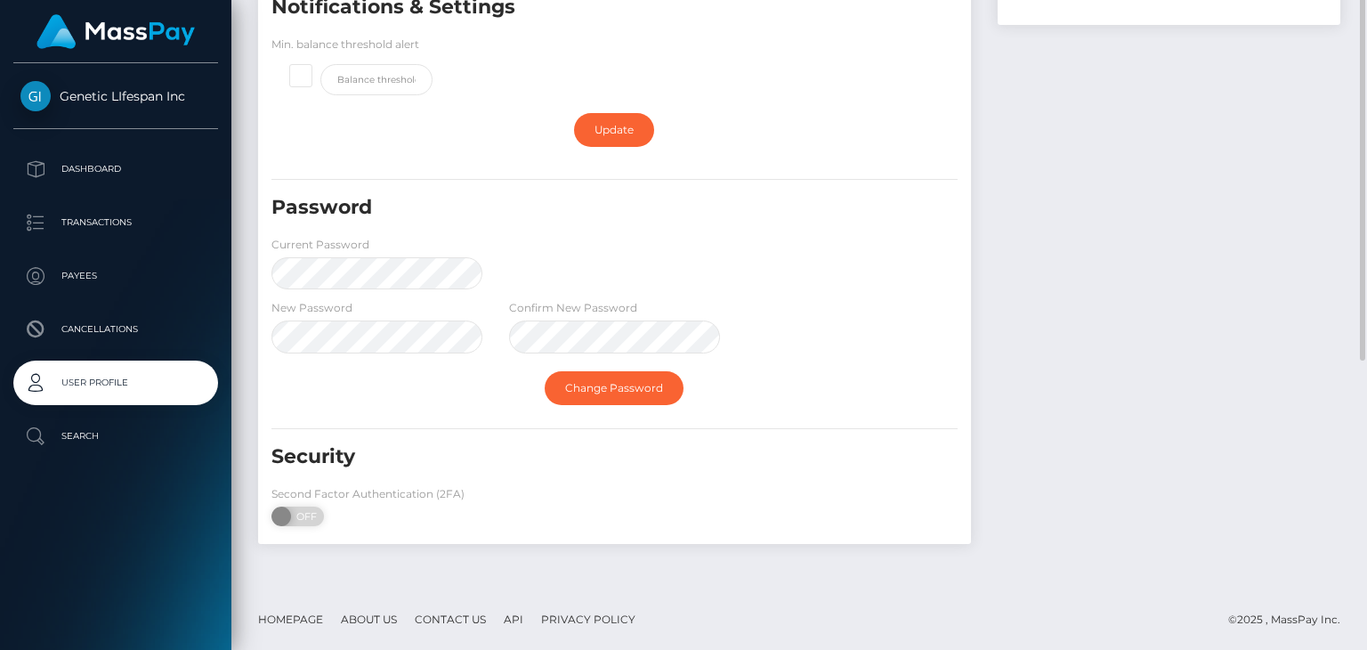
scroll to position [123, 0]
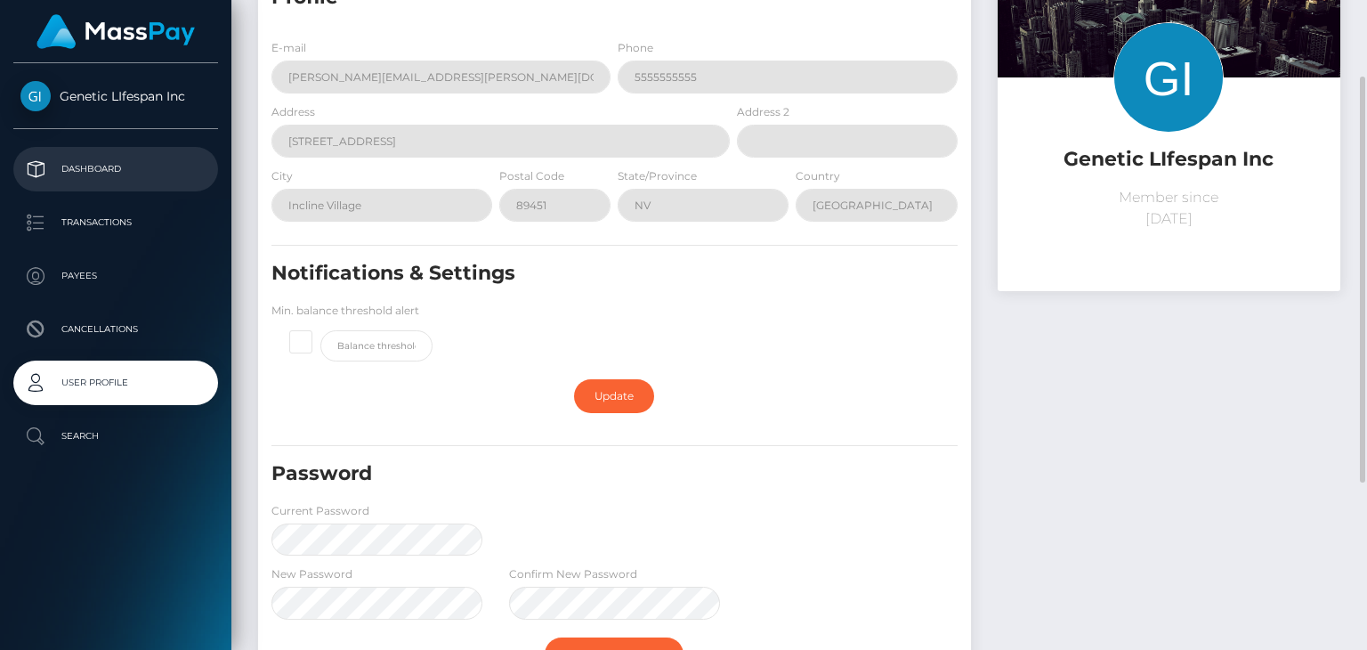
click at [96, 158] on p "Dashboard" at bounding box center [115, 169] width 190 height 27
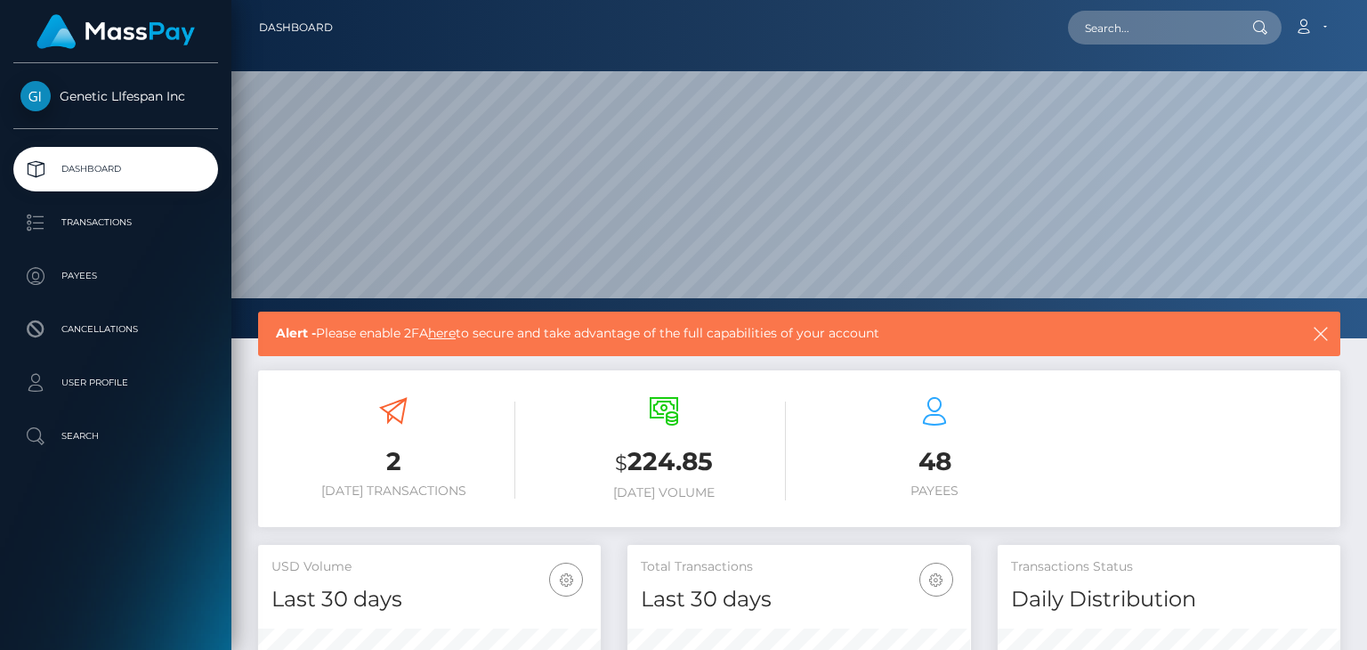
scroll to position [315, 342]
click at [443, 329] on link "here" at bounding box center [442, 333] width 28 height 16
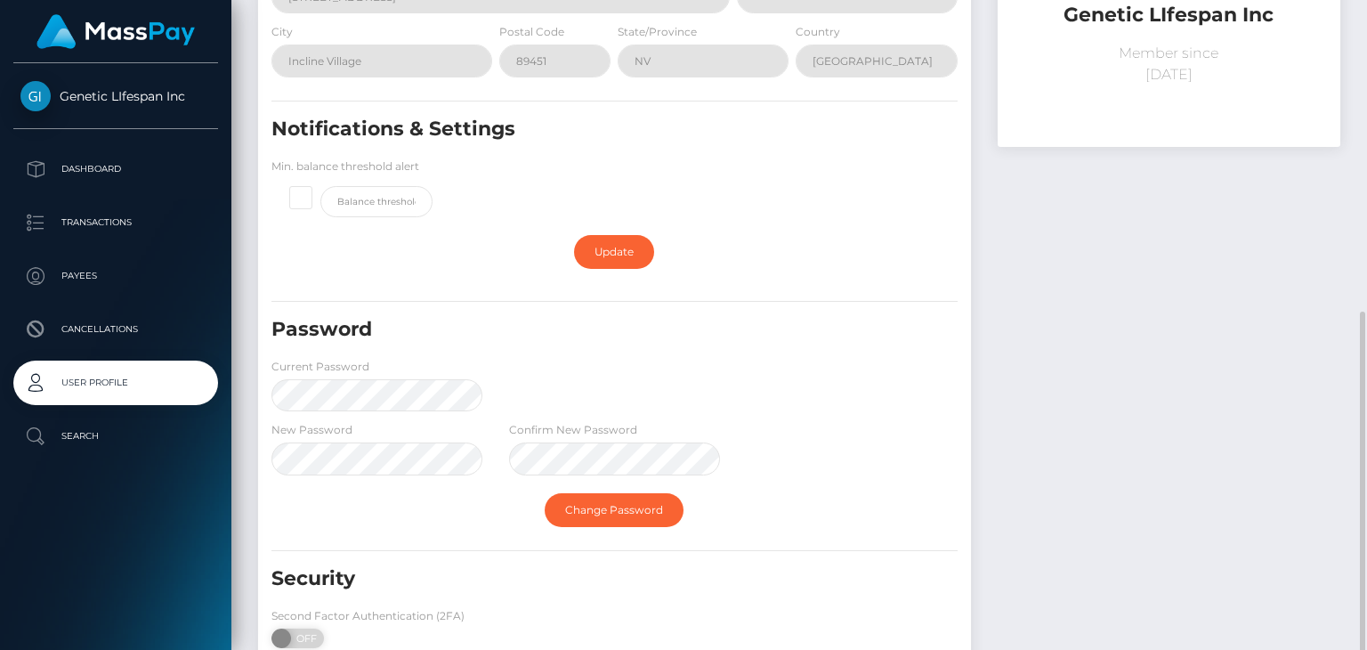
scroll to position [390, 0]
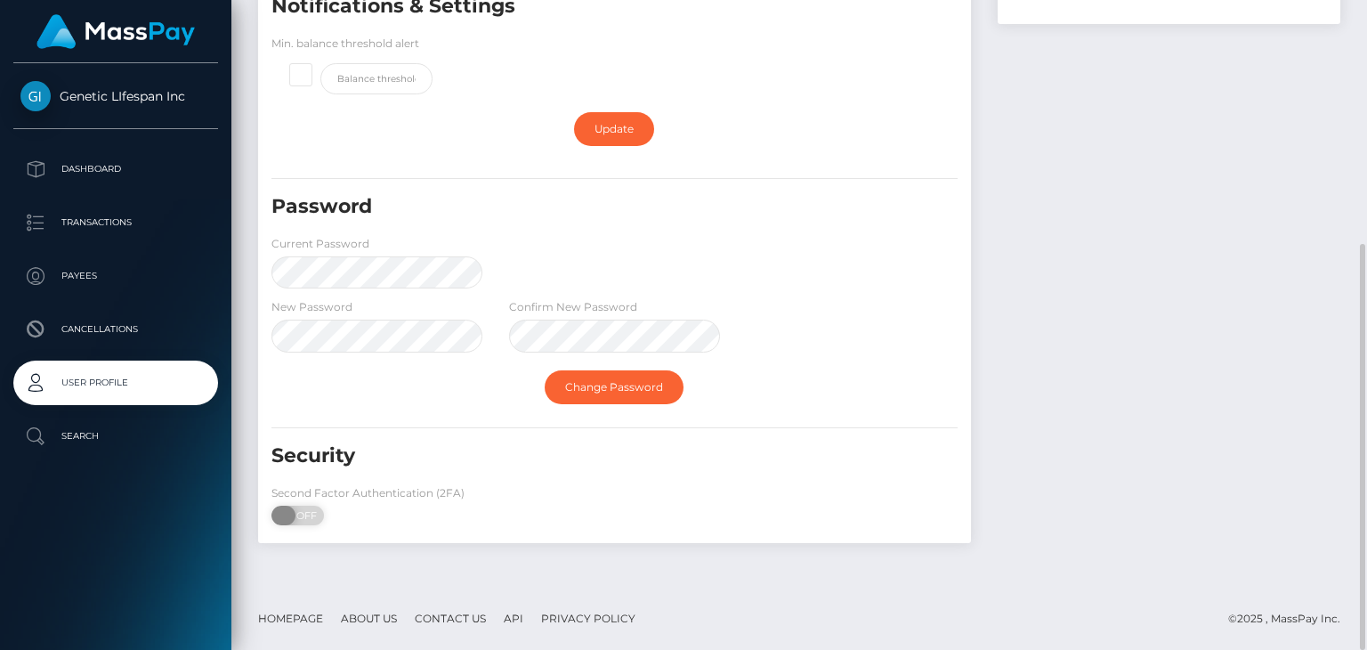
click at [319, 511] on span "OFF" at bounding box center [303, 515] width 44 height 20
checkbox input "true"
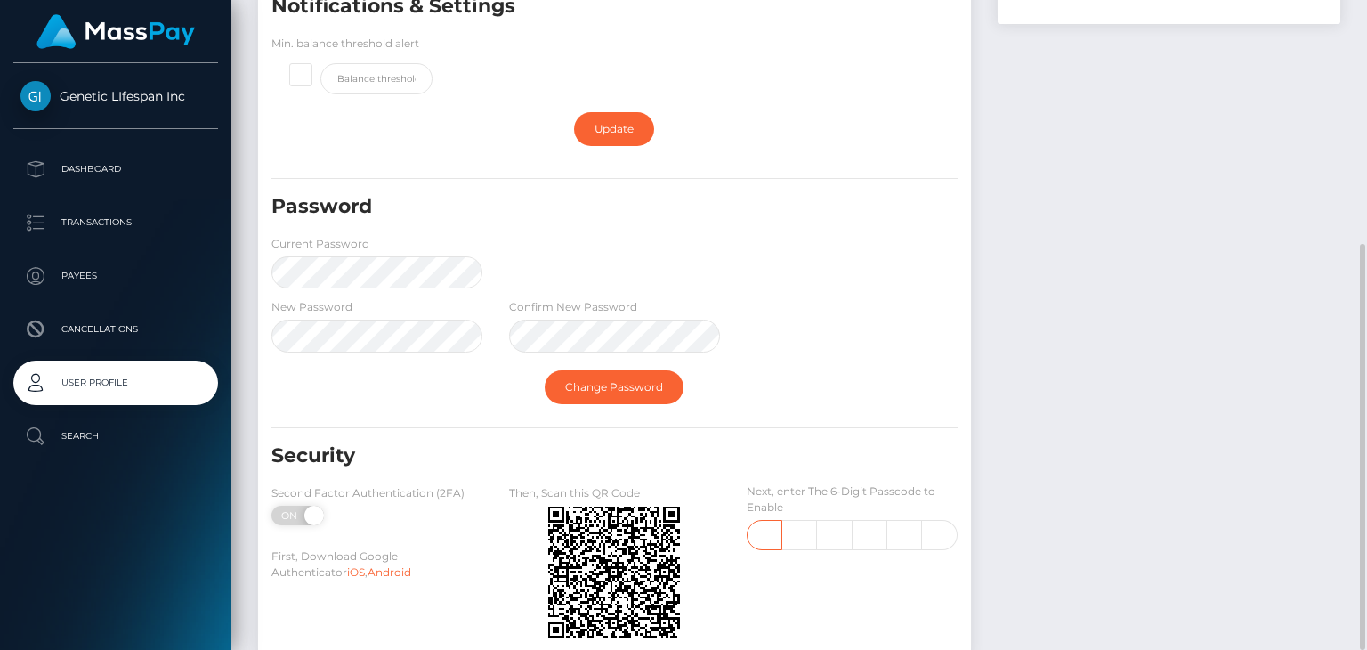
click at [758, 536] on input "text" at bounding box center [765, 535] width 36 height 30
type input "8"
type input "9"
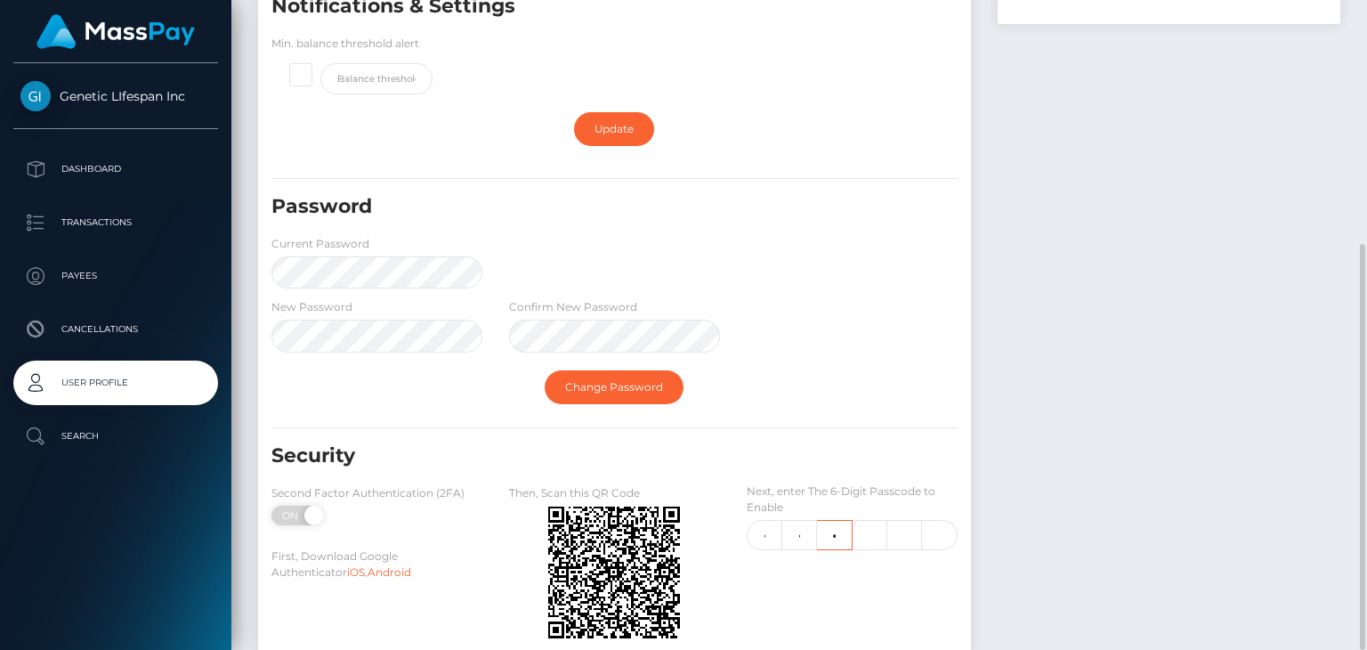
type input "4"
type input "9"
type input "8"
type input "7"
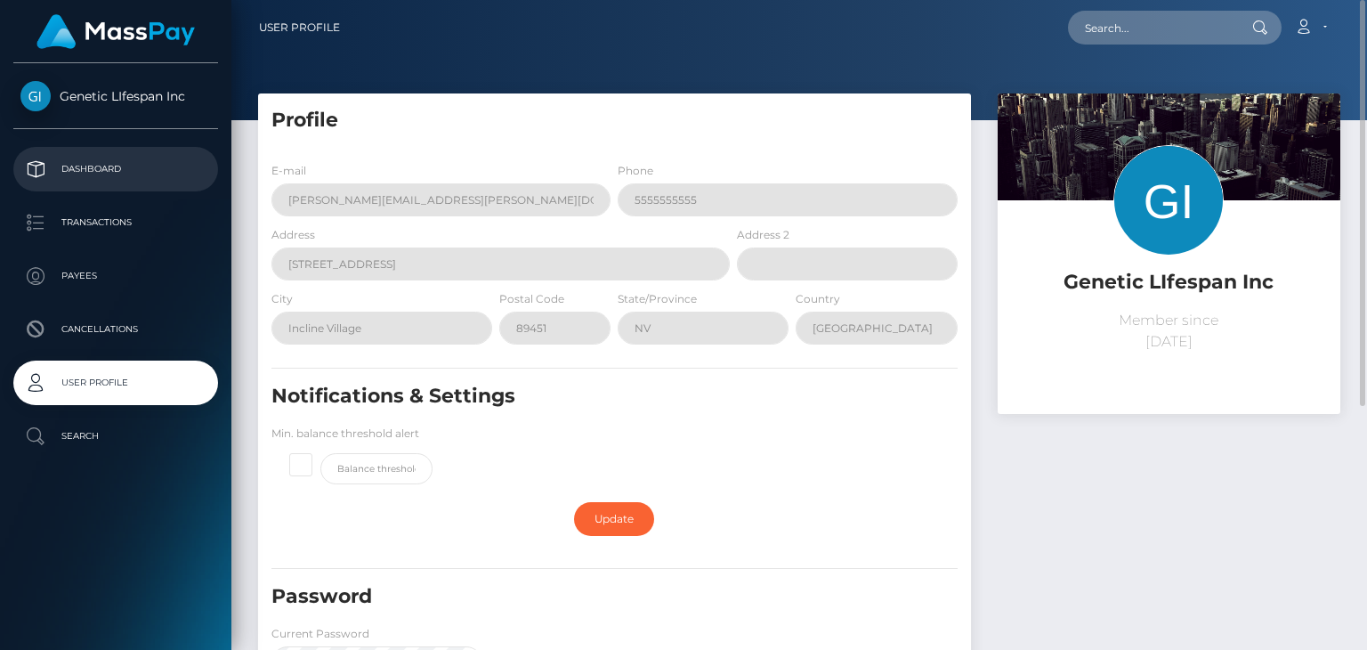
click at [102, 157] on p "Dashboard" at bounding box center [115, 169] width 190 height 27
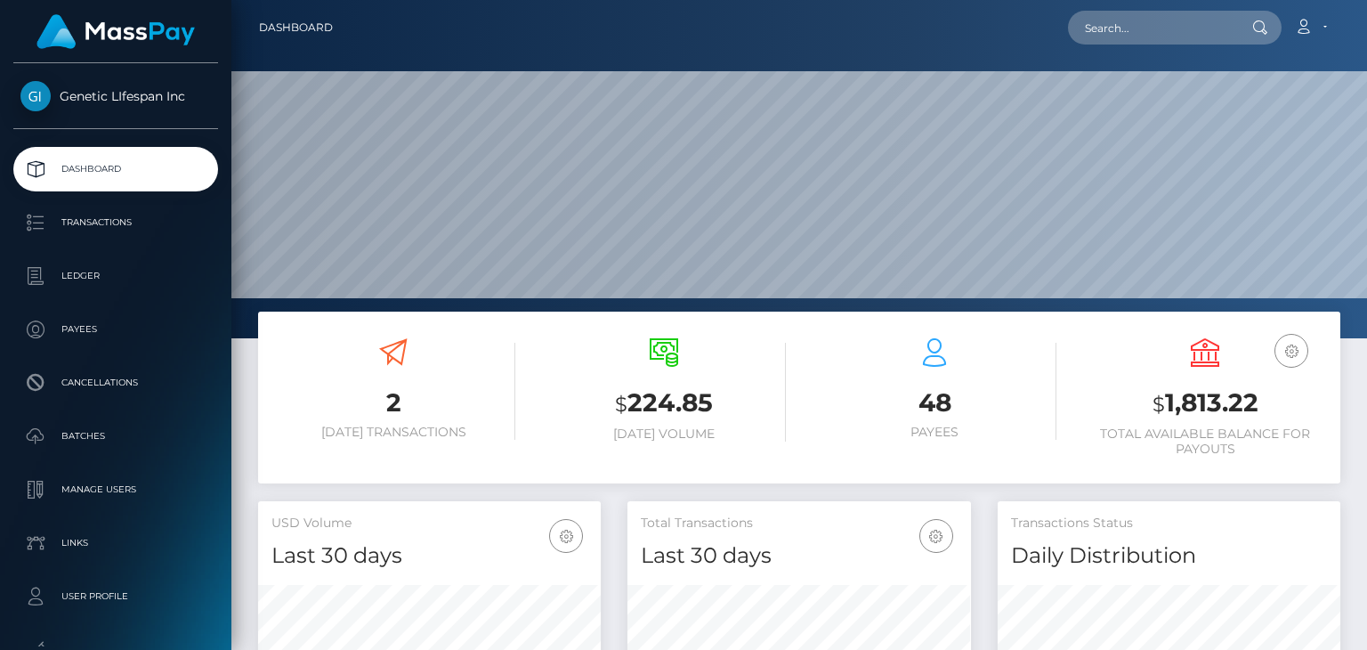
scroll to position [315, 342]
